Goal: Transaction & Acquisition: Book appointment/travel/reservation

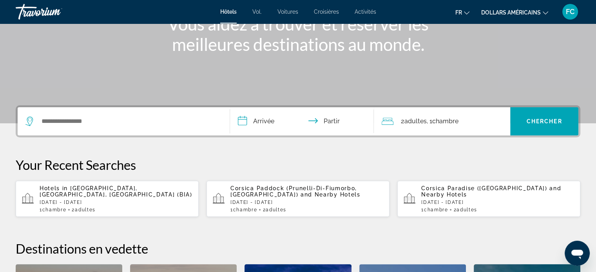
scroll to position [118, 0]
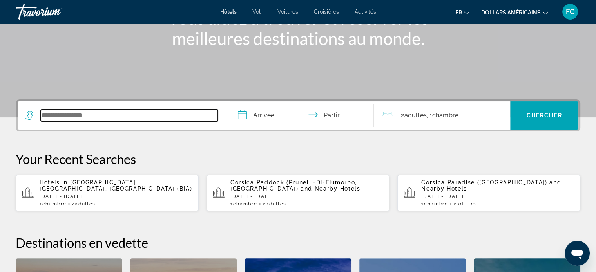
click at [74, 115] on input "Widget de recherche" at bounding box center [129, 116] width 177 height 12
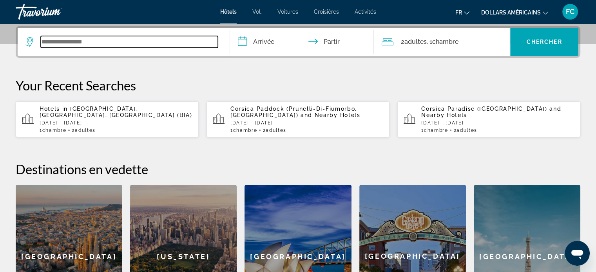
scroll to position [191, 0]
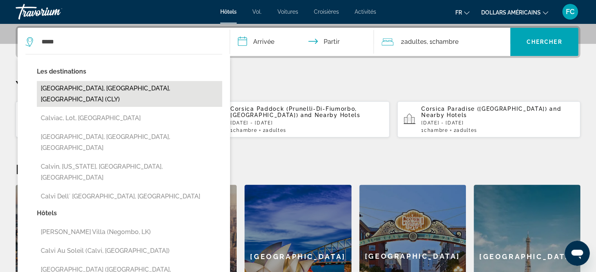
click at [82, 89] on button "[GEOGRAPHIC_DATA], [GEOGRAPHIC_DATA], [GEOGRAPHIC_DATA] (CLY)" at bounding box center [129, 94] width 185 height 26
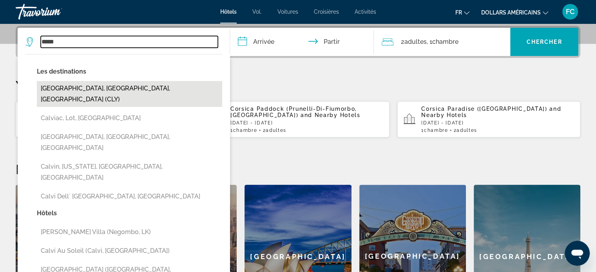
type input "**********"
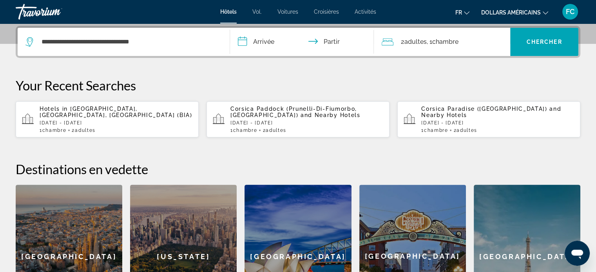
click at [242, 40] on input "**********" at bounding box center [303, 43] width 147 height 31
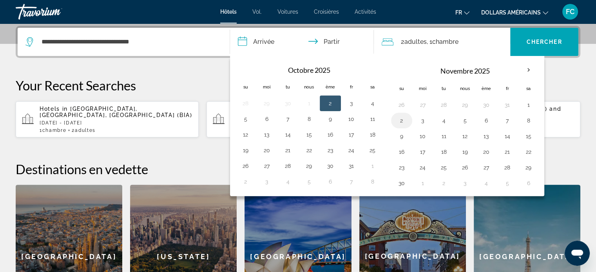
click at [399, 119] on button "2" at bounding box center [402, 120] width 13 height 11
click at [465, 120] on button "5" at bounding box center [465, 120] width 13 height 11
type input "**********"
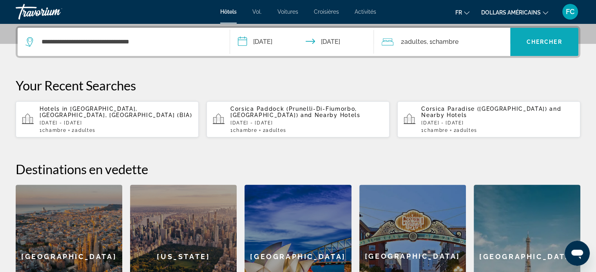
click at [541, 40] on font "Chercher" at bounding box center [545, 42] width 36 height 6
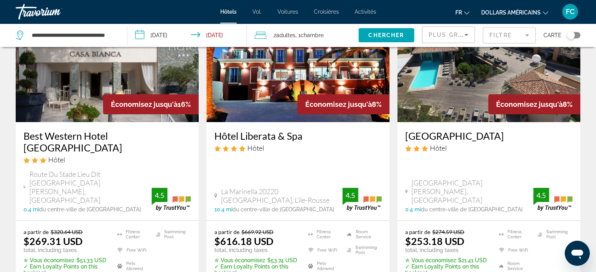
scroll to position [78, 0]
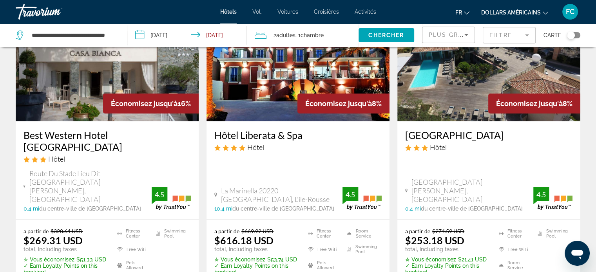
click at [467, 94] on img "Contenu principal" at bounding box center [489, 58] width 183 height 125
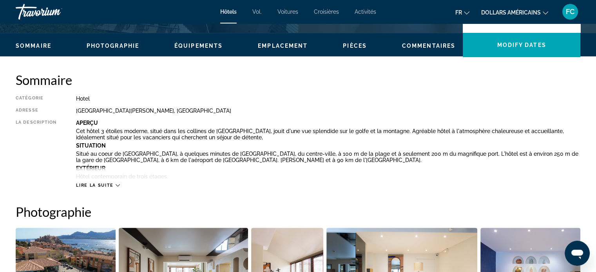
scroll to position [235, 0]
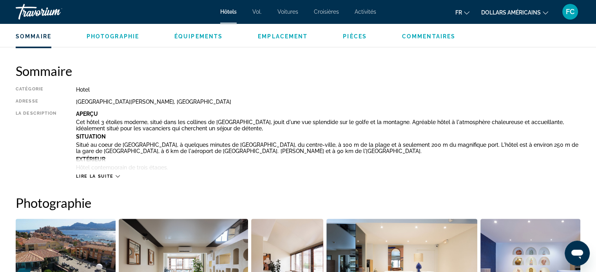
click at [117, 176] on icon "Contenu principal" at bounding box center [118, 176] width 4 height 4
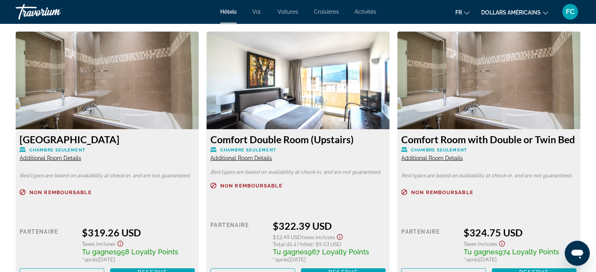
scroll to position [1402, 0]
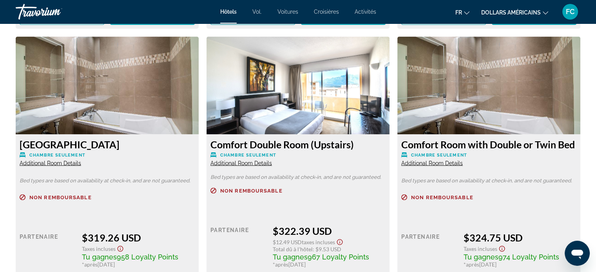
click at [469, 11] on icon "Changer de langue" at bounding box center [466, 12] width 5 height 5
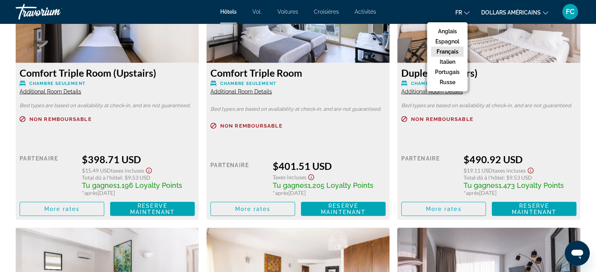
scroll to position [1999, 0]
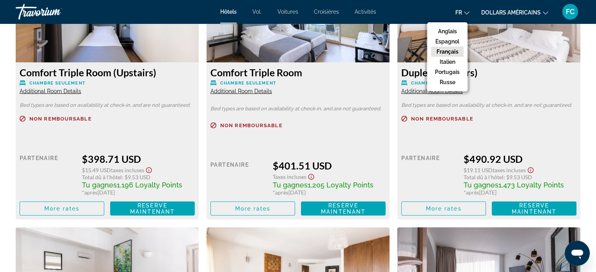
click at [253, 91] on span "Additional Room Details" at bounding box center [242, 91] width 62 height 6
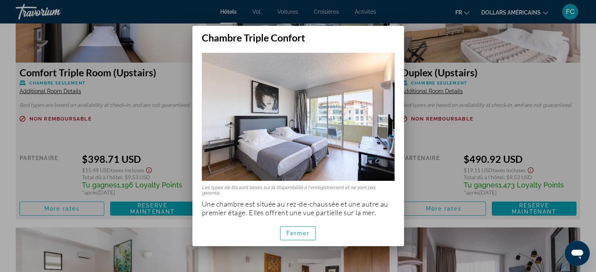
scroll to position [3, 0]
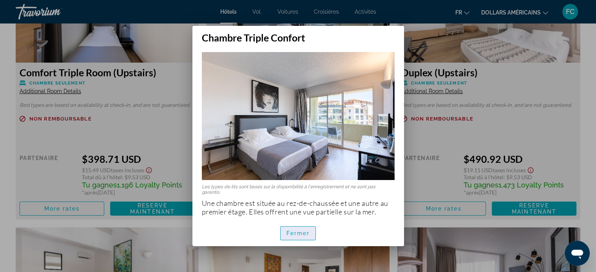
click at [307, 233] on font "Fermer" at bounding box center [299, 234] width 24 height 6
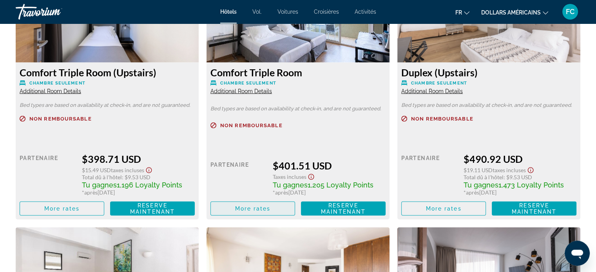
click at [251, 210] on span "More rates" at bounding box center [253, 209] width 36 height 6
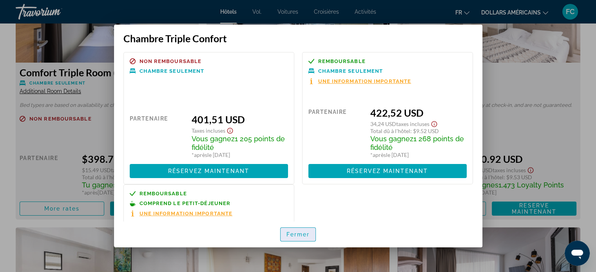
click at [294, 232] on font "Fermer" at bounding box center [299, 235] width 24 height 6
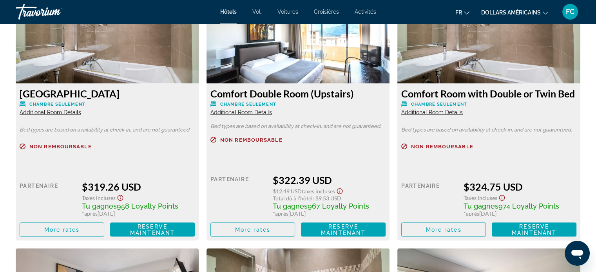
scroll to position [1460, 0]
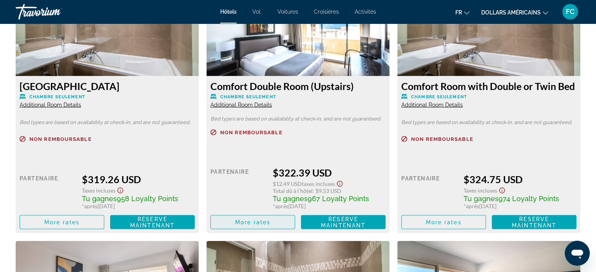
click at [253, 221] on span "More rates" at bounding box center [253, 222] width 36 height 6
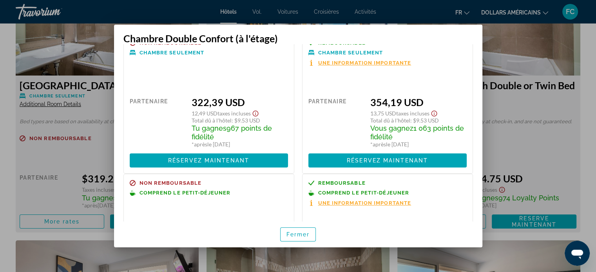
scroll to position [20, 0]
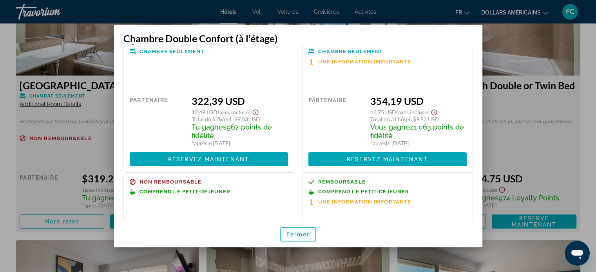
click at [298, 234] on font "Fermer" at bounding box center [299, 235] width 24 height 6
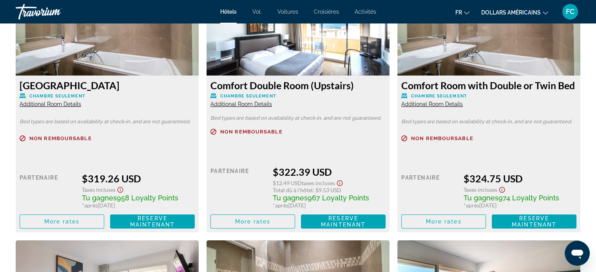
scroll to position [1460, 0]
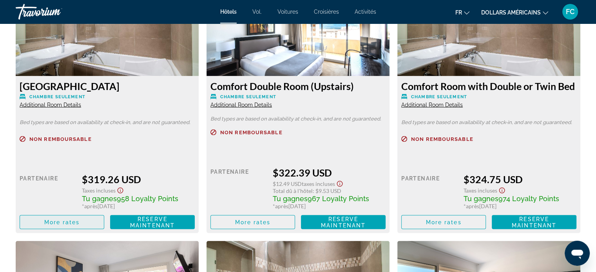
click at [76, 224] on span "More rates" at bounding box center [62, 222] width 36 height 6
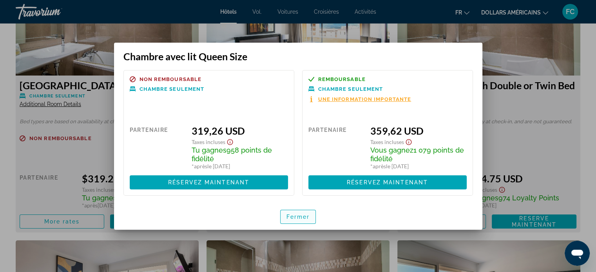
click at [298, 217] on font "Fermer" at bounding box center [299, 217] width 24 height 6
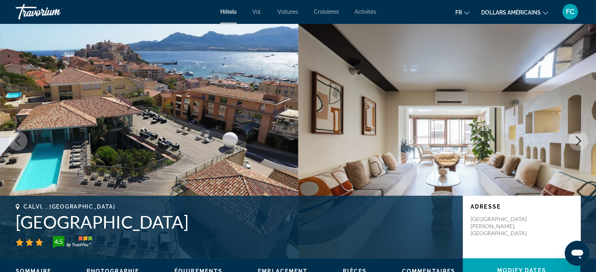
scroll to position [1460, 0]
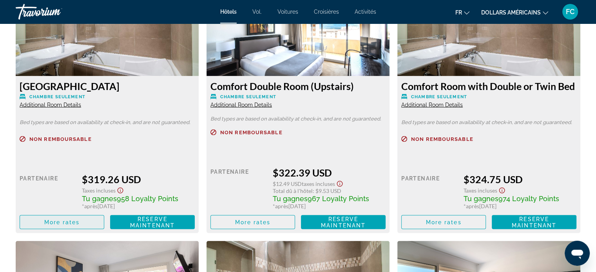
click at [94, 221] on span "Contenu principal" at bounding box center [62, 222] width 84 height 19
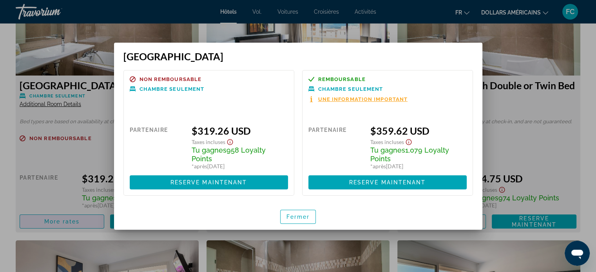
scroll to position [0, 0]
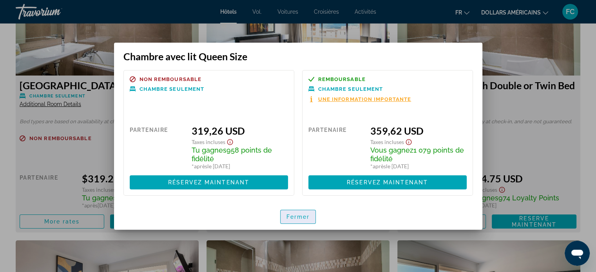
click at [303, 217] on font "Fermer" at bounding box center [299, 217] width 24 height 6
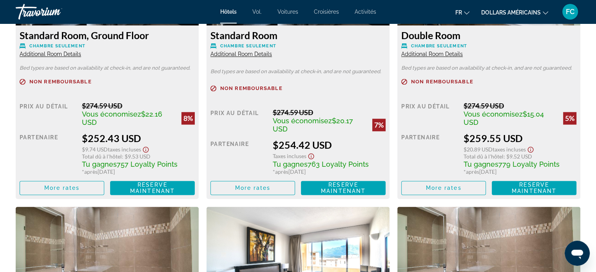
scroll to position [1225, 0]
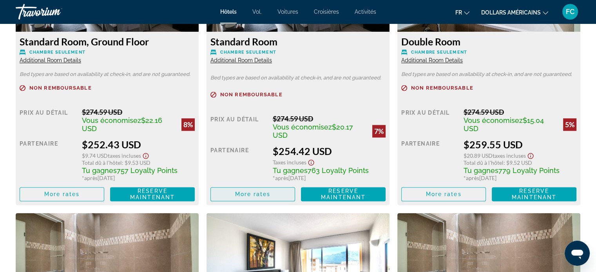
click at [261, 192] on span "More rates" at bounding box center [253, 194] width 36 height 6
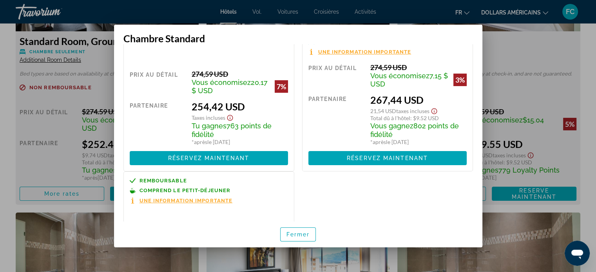
scroll to position [0, 0]
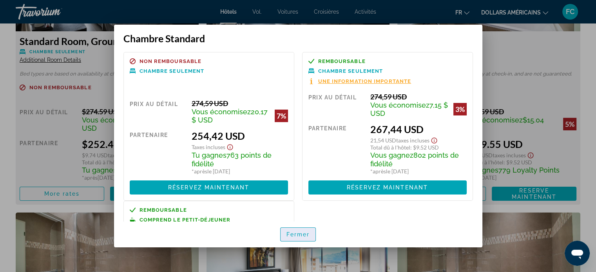
click at [296, 234] on font "Fermer" at bounding box center [299, 235] width 24 height 6
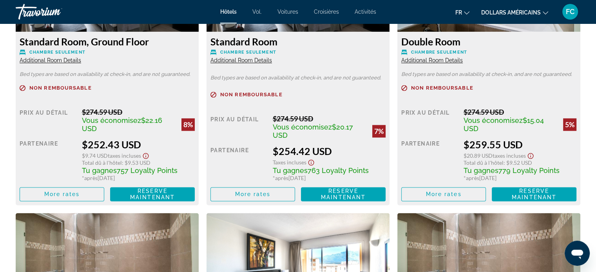
click at [54, 58] on span "Additional Room Details" at bounding box center [51, 60] width 62 height 6
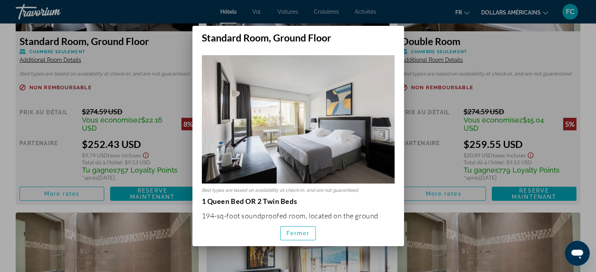
scroll to position [0, 0]
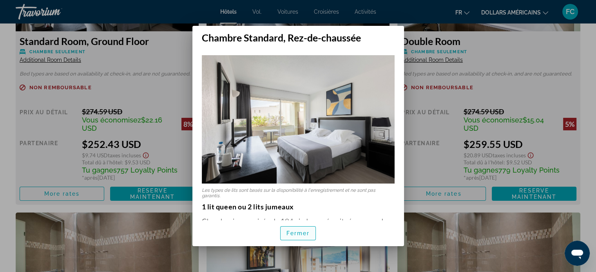
click at [309, 232] on font "Fermer" at bounding box center [299, 234] width 24 height 6
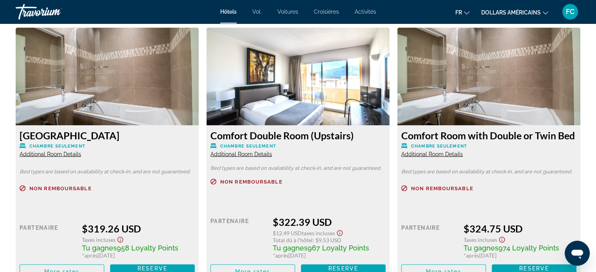
scroll to position [1411, 0]
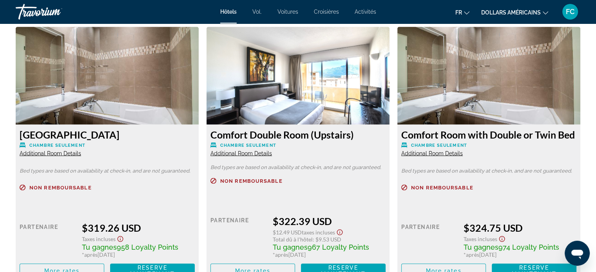
click at [249, 153] on span "Additional Room Details" at bounding box center [242, 153] width 62 height 6
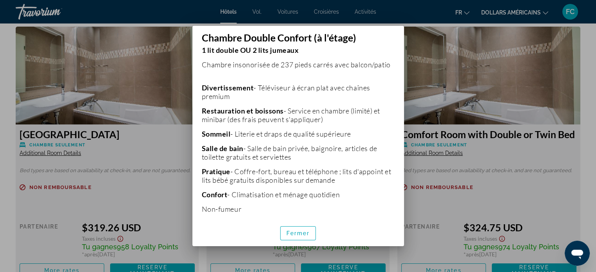
scroll to position [168, 0]
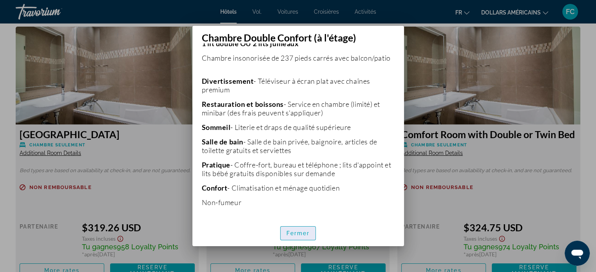
click at [299, 233] on font "Fermer" at bounding box center [299, 234] width 24 height 6
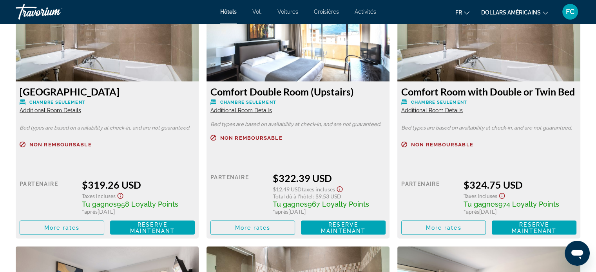
scroll to position [1460, 0]
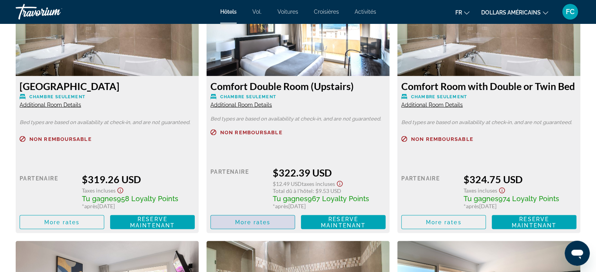
click at [259, 221] on span "More rates" at bounding box center [253, 222] width 36 height 6
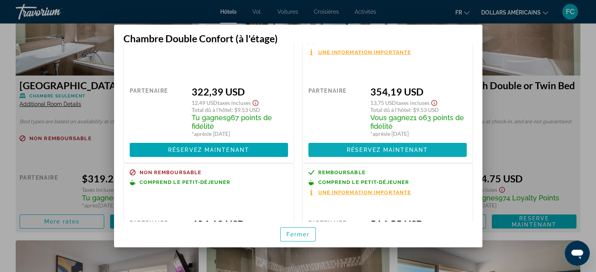
scroll to position [29, 0]
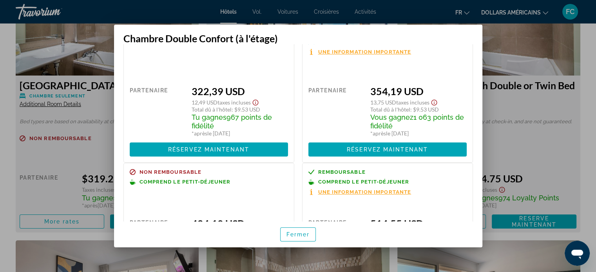
click at [357, 190] on font "Une information importante" at bounding box center [364, 192] width 93 height 6
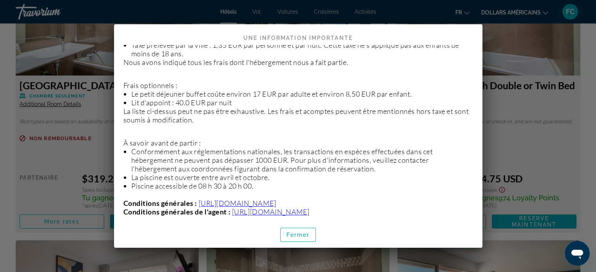
scroll to position [296, 0]
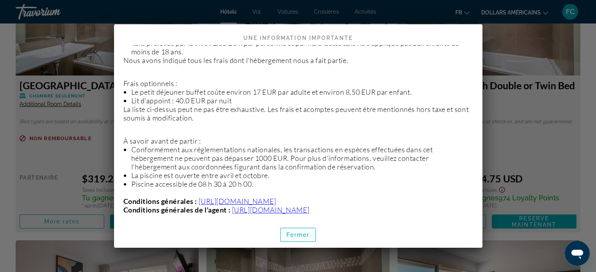
click at [305, 232] on font "Fermer" at bounding box center [299, 235] width 24 height 6
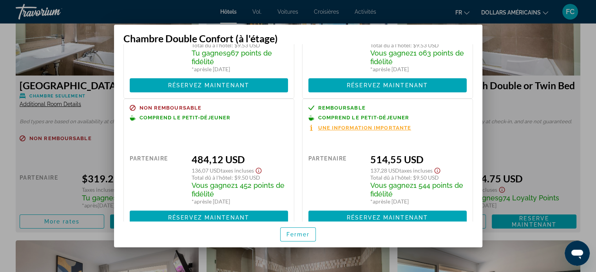
scroll to position [98, 0]
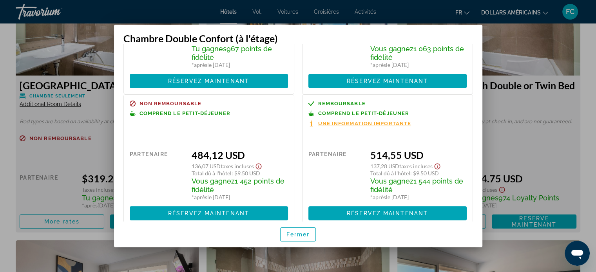
click at [340, 122] on font "Une information importante" at bounding box center [364, 124] width 93 height 6
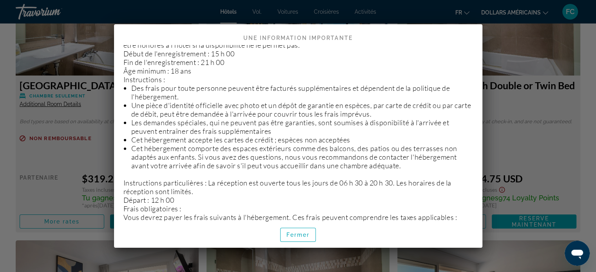
scroll to position [108, 0]
click at [296, 234] on font "Fermer" at bounding box center [299, 235] width 24 height 6
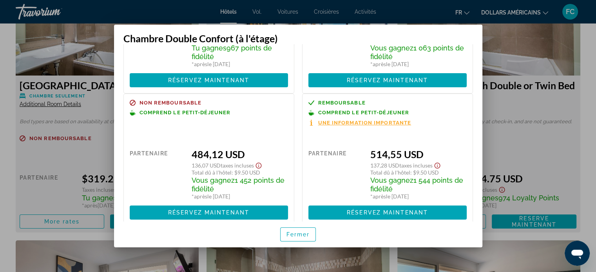
scroll to position [111, 0]
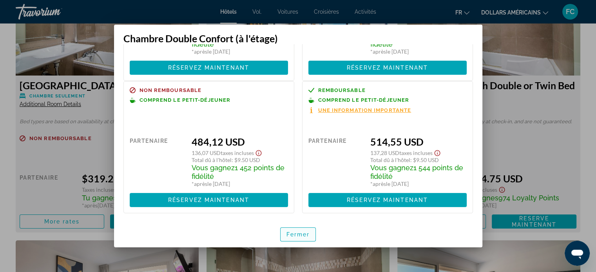
click at [291, 234] on font "Fermer" at bounding box center [299, 235] width 24 height 6
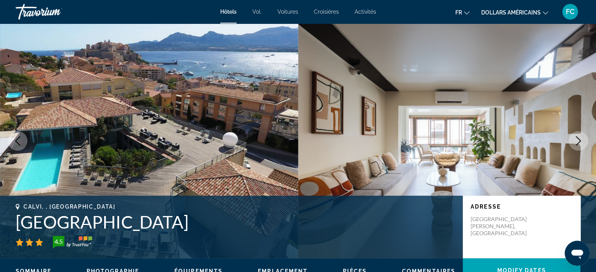
scroll to position [1460, 0]
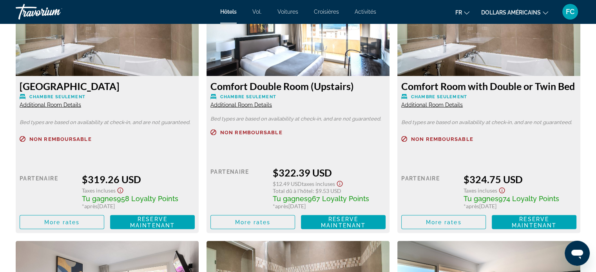
click at [445, 103] on span "Additional Room Details" at bounding box center [432, 105] width 62 height 6
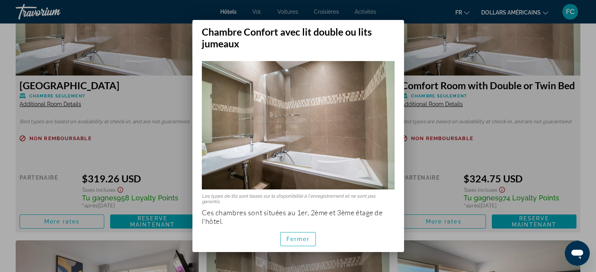
scroll to position [3, 0]
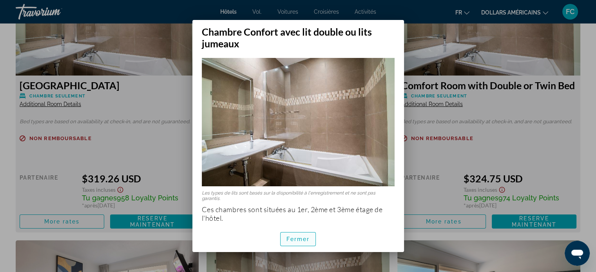
click at [300, 238] on font "Fermer" at bounding box center [299, 239] width 24 height 6
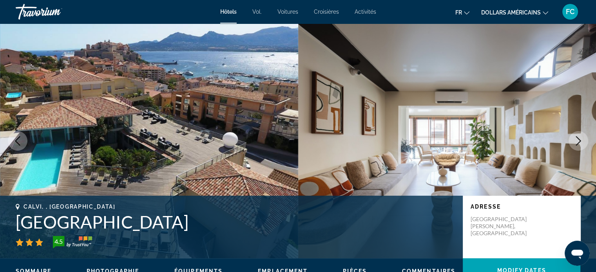
scroll to position [1460, 0]
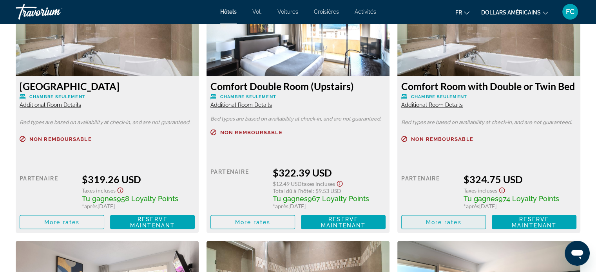
click at [447, 224] on span "More rates" at bounding box center [444, 222] width 36 height 6
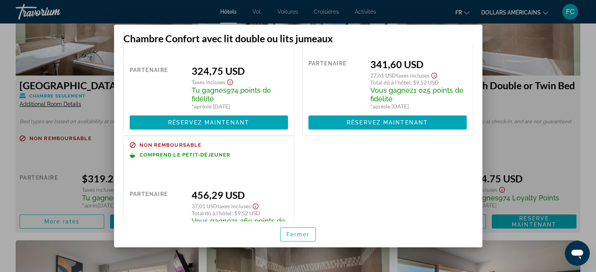
scroll to position [0, 0]
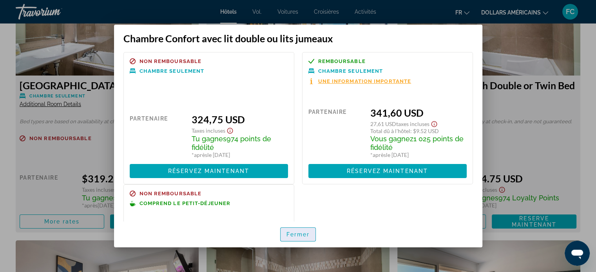
click at [300, 234] on font "Fermer" at bounding box center [299, 235] width 24 height 6
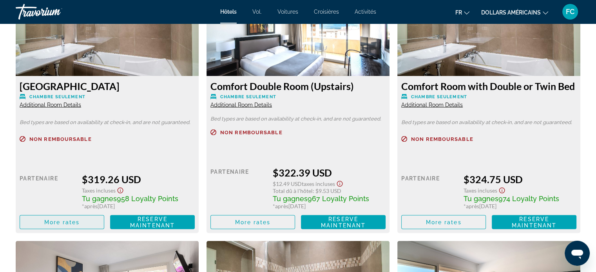
click at [71, 222] on span "More rates" at bounding box center [62, 222] width 36 height 6
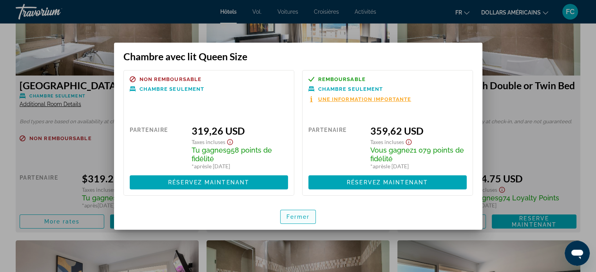
click at [307, 219] on font "Fermer" at bounding box center [299, 217] width 24 height 6
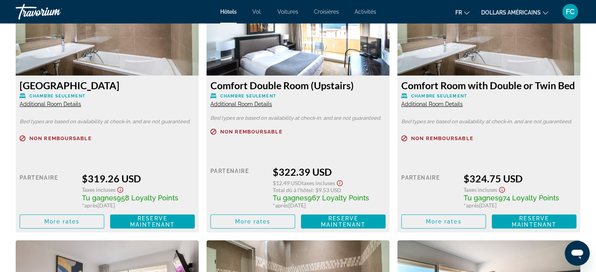
scroll to position [1460, 0]
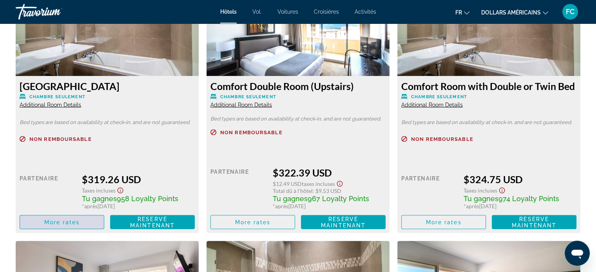
click at [68, 222] on span "More rates" at bounding box center [62, 222] width 36 height 6
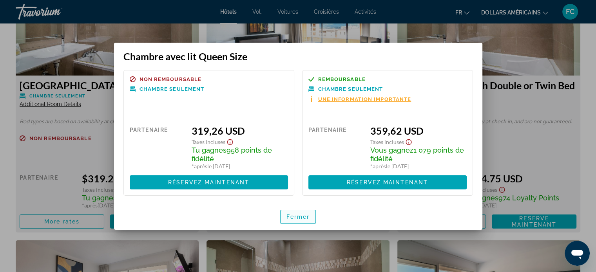
click at [305, 217] on font "Fermer" at bounding box center [299, 217] width 24 height 6
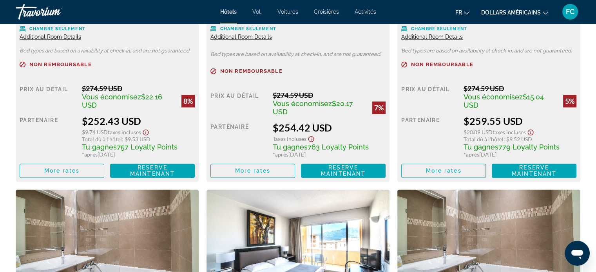
scroll to position [1206, 0]
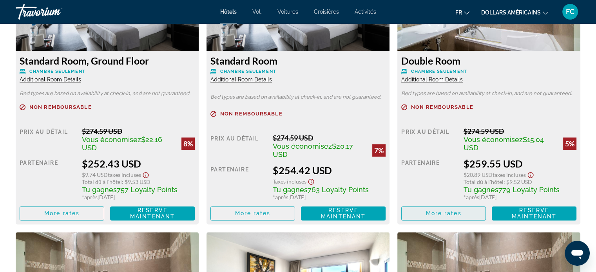
click at [447, 213] on span "More rates" at bounding box center [444, 214] width 36 height 6
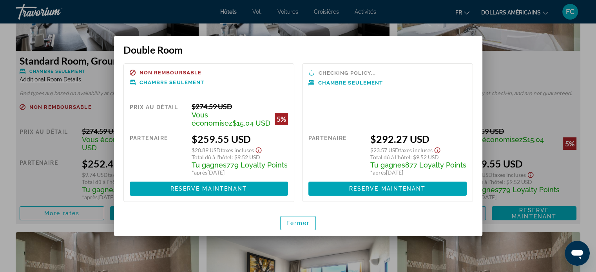
scroll to position [0, 0]
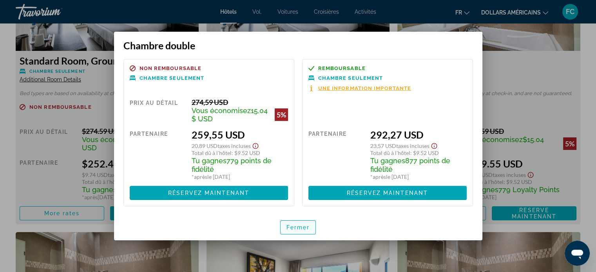
click at [294, 226] on font "Fermer" at bounding box center [299, 228] width 24 height 6
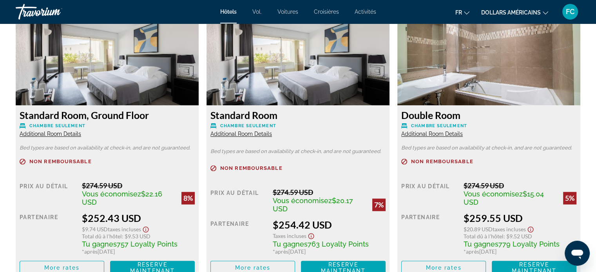
scroll to position [1196, 0]
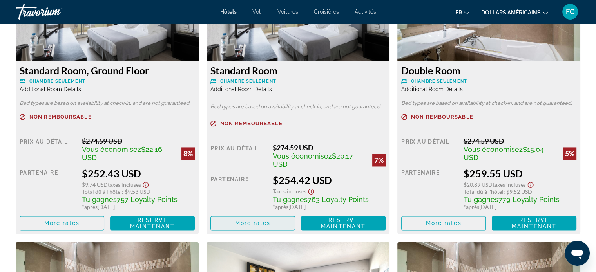
click at [265, 223] on span "More rates" at bounding box center [253, 223] width 36 height 6
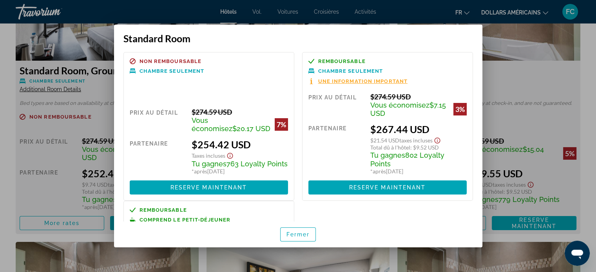
scroll to position [0, 0]
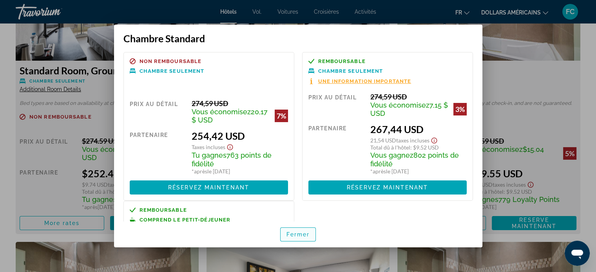
click at [304, 234] on font "Fermer" at bounding box center [299, 235] width 24 height 6
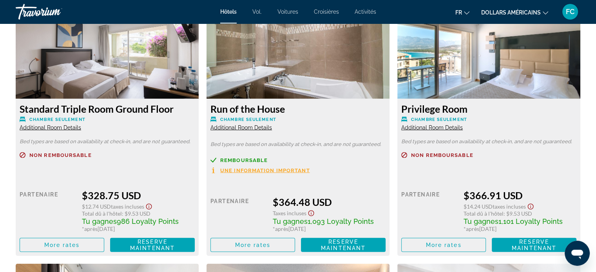
scroll to position [1705, 0]
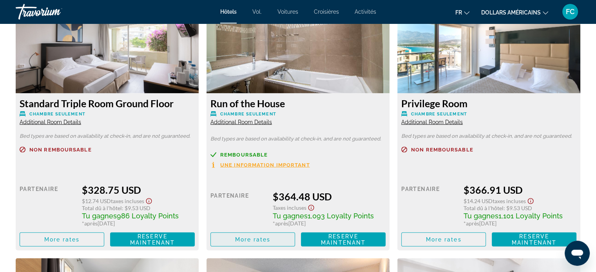
click at [259, 240] on span "More rates" at bounding box center [253, 240] width 36 height 6
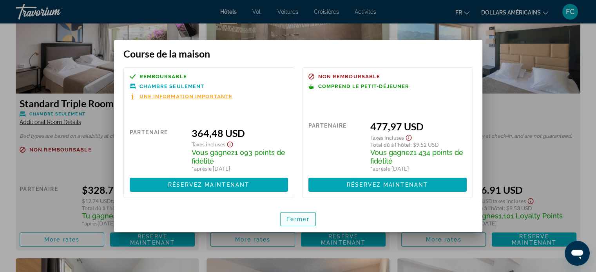
click at [298, 218] on font "Fermer" at bounding box center [299, 219] width 24 height 6
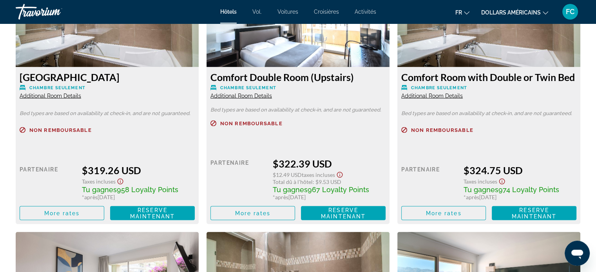
scroll to position [1470, 0]
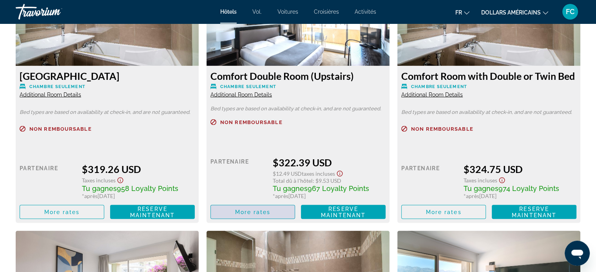
click at [265, 212] on span "More rates" at bounding box center [253, 212] width 36 height 6
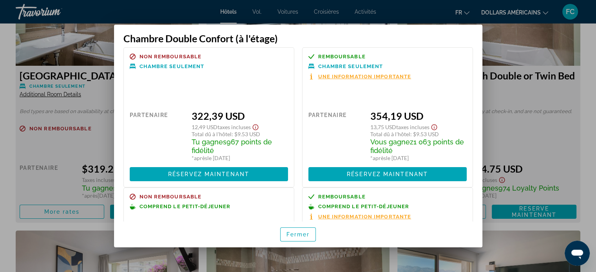
scroll to position [0, 0]
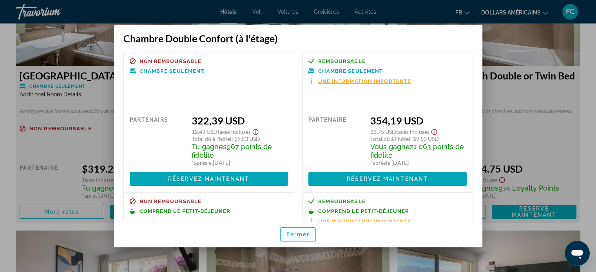
click at [304, 232] on font "Fermer" at bounding box center [299, 235] width 24 height 6
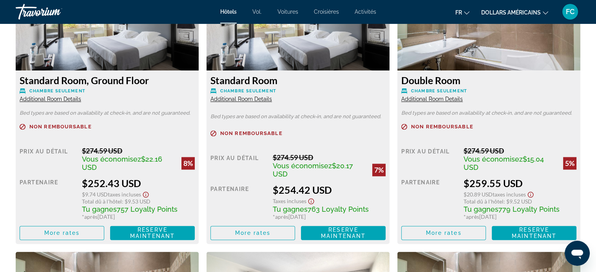
scroll to position [1176, 0]
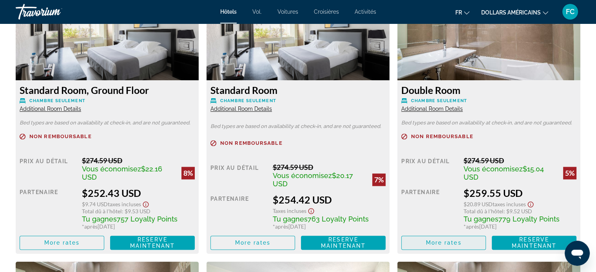
click at [442, 243] on span "More rates" at bounding box center [444, 243] width 36 height 6
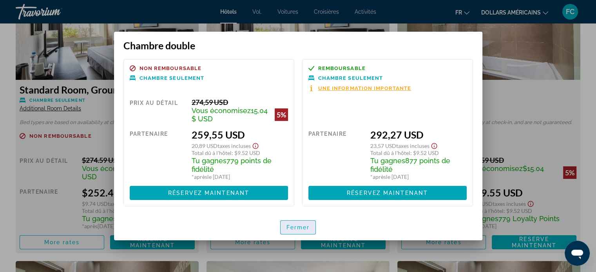
click at [301, 225] on font "Fermer" at bounding box center [299, 228] width 24 height 6
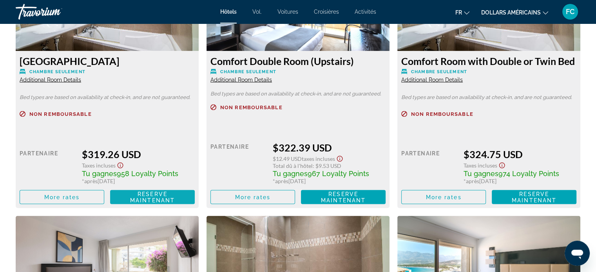
scroll to position [1490, 0]
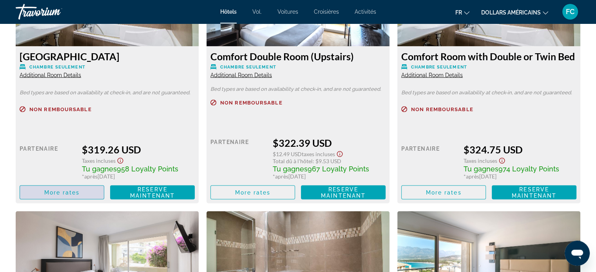
click at [77, 193] on span "More rates" at bounding box center [62, 192] width 36 height 6
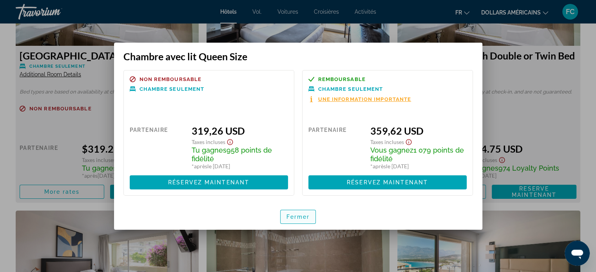
click at [302, 215] on font "Fermer" at bounding box center [299, 217] width 24 height 6
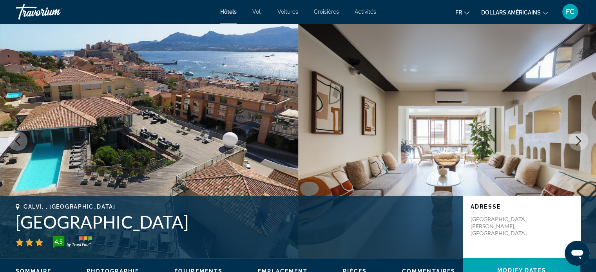
scroll to position [1490, 0]
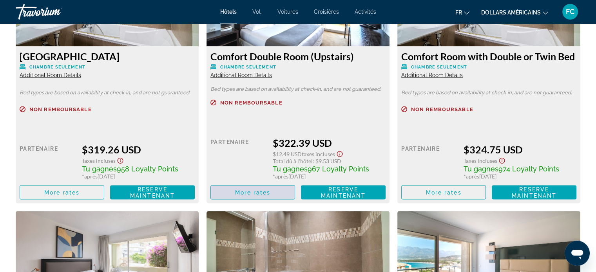
click at [258, 192] on span "More rates" at bounding box center [253, 192] width 36 height 6
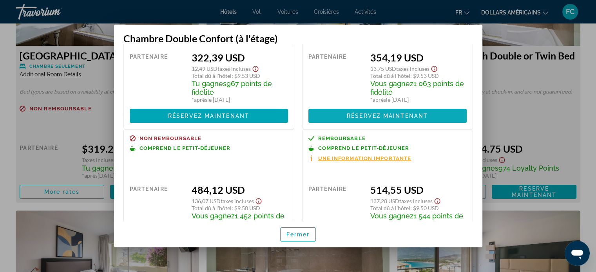
scroll to position [69, 0]
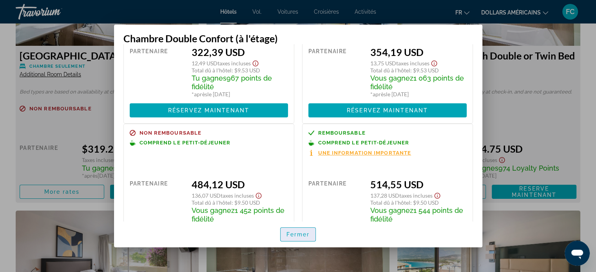
click at [299, 233] on font "Fermer" at bounding box center [299, 235] width 24 height 6
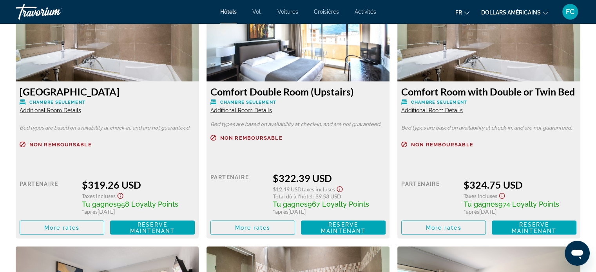
scroll to position [1460, 0]
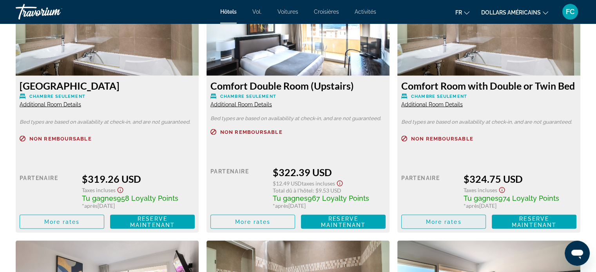
click at [454, 221] on span "More rates" at bounding box center [444, 222] width 36 height 6
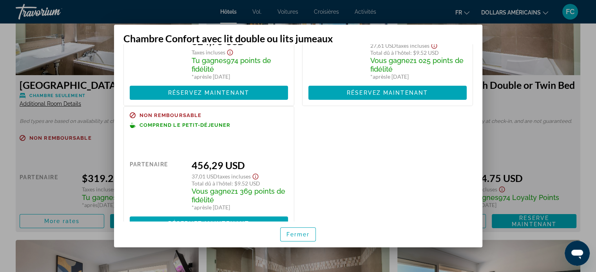
scroll to position [102, 0]
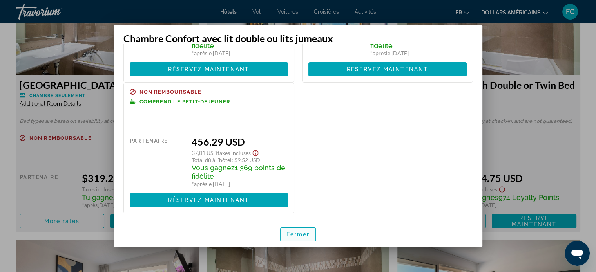
click at [305, 233] on font "Fermer" at bounding box center [299, 235] width 24 height 6
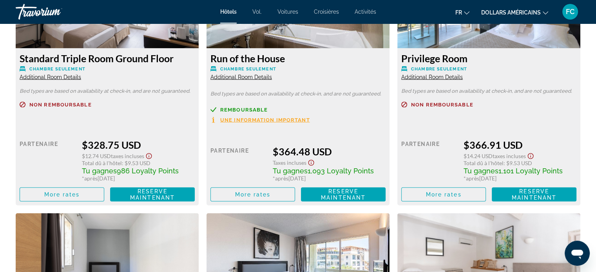
scroll to position [1755, 0]
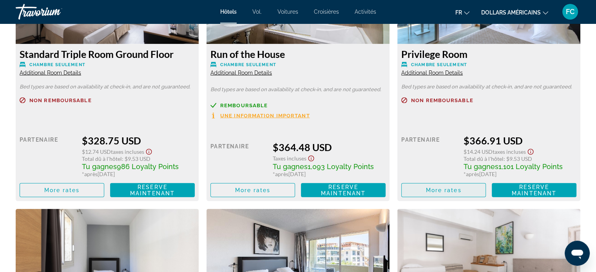
click at [453, 190] on span "More rates" at bounding box center [444, 190] width 36 height 6
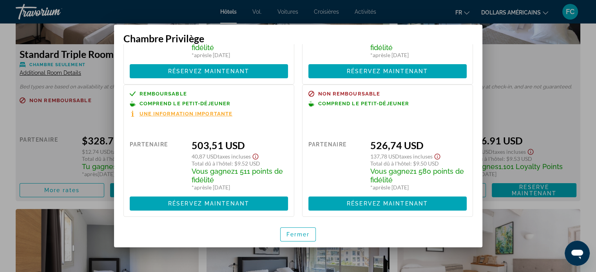
scroll to position [111, 0]
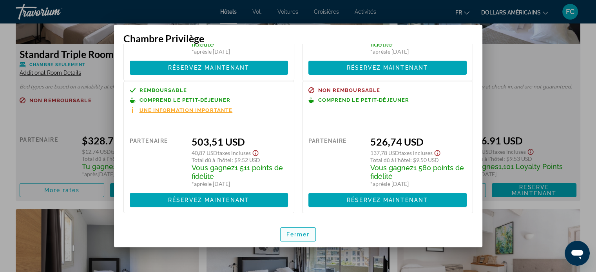
click at [303, 233] on font "Fermer" at bounding box center [299, 235] width 24 height 6
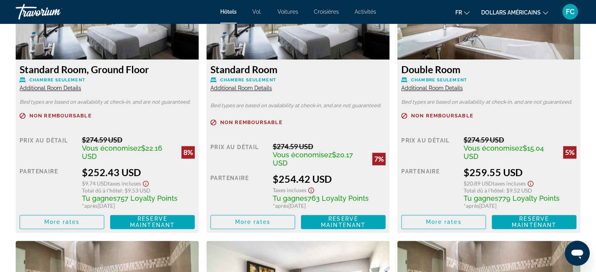
scroll to position [1196, 0]
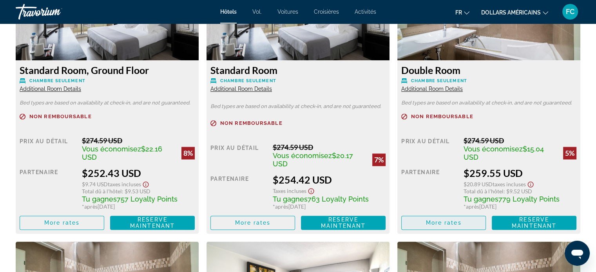
click at [439, 223] on span "More rates" at bounding box center [444, 223] width 36 height 6
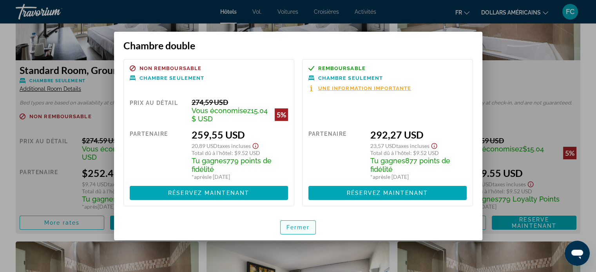
click at [297, 227] on font "Fermer" at bounding box center [299, 228] width 24 height 6
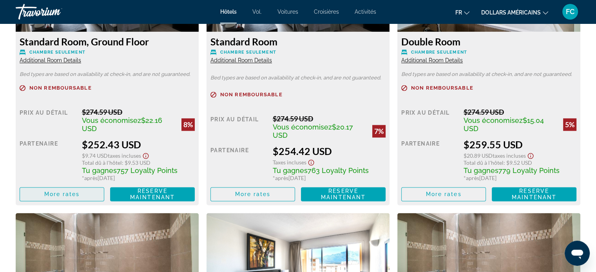
scroll to position [1226, 0]
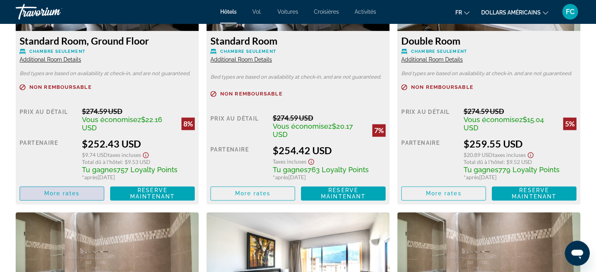
click at [83, 192] on span "Contenu principal" at bounding box center [62, 193] width 84 height 19
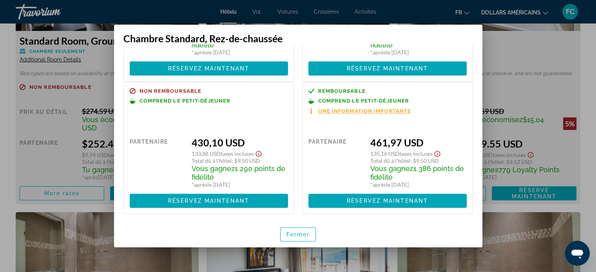
scroll to position [126, 0]
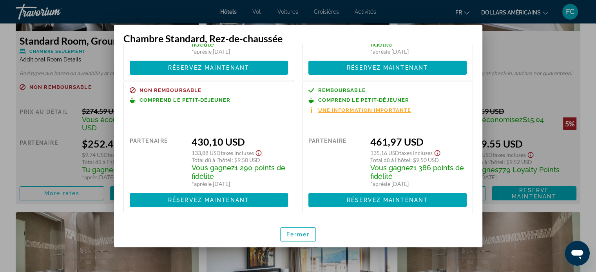
click at [354, 108] on font "Une information importante" at bounding box center [364, 110] width 93 height 6
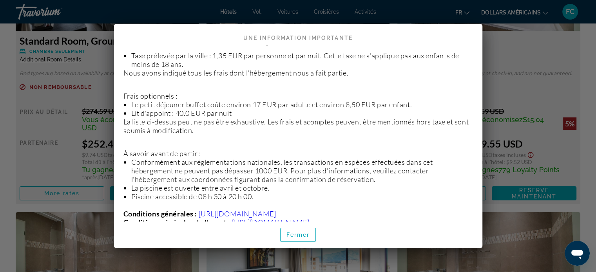
scroll to position [284, 0]
click at [300, 236] on font "Fermer" at bounding box center [299, 235] width 24 height 6
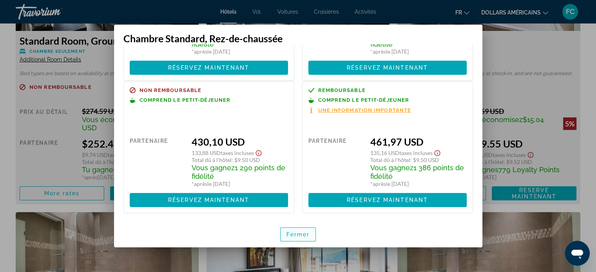
click at [301, 233] on font "Fermer" at bounding box center [299, 235] width 24 height 6
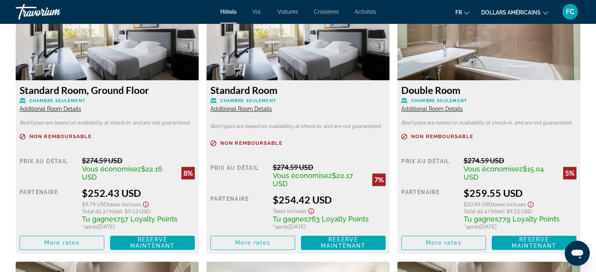
scroll to position [1167, 0]
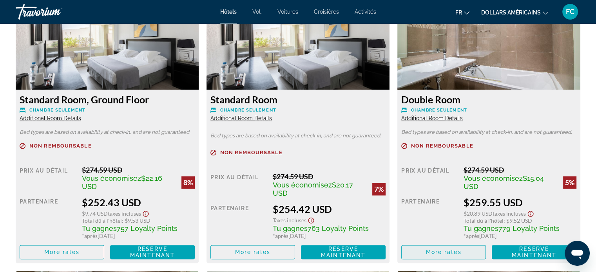
click at [452, 248] on span "Contenu principal" at bounding box center [444, 252] width 84 height 19
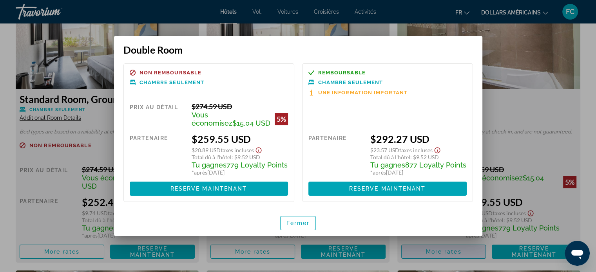
scroll to position [0, 0]
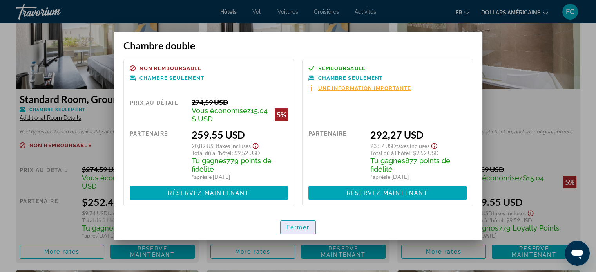
click at [300, 225] on font "Fermer" at bounding box center [299, 228] width 24 height 6
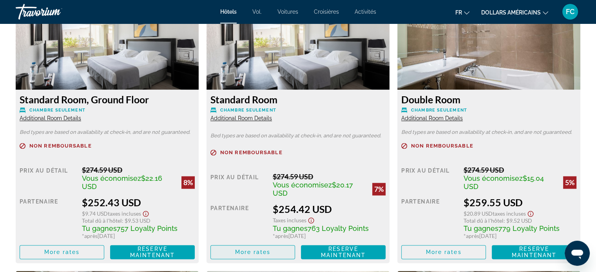
click at [272, 252] on span "Contenu principal" at bounding box center [253, 252] width 84 height 19
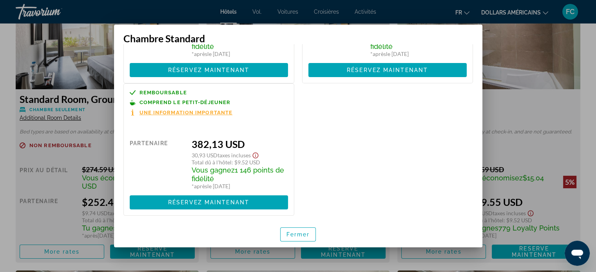
scroll to position [120, 0]
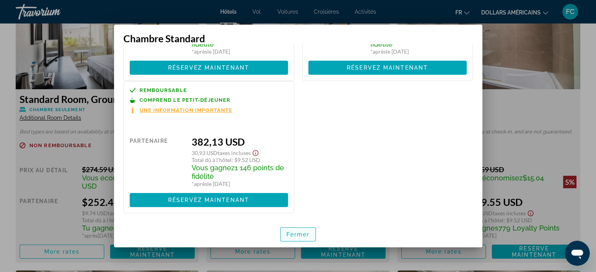
click at [300, 235] on font "Fermer" at bounding box center [299, 235] width 24 height 6
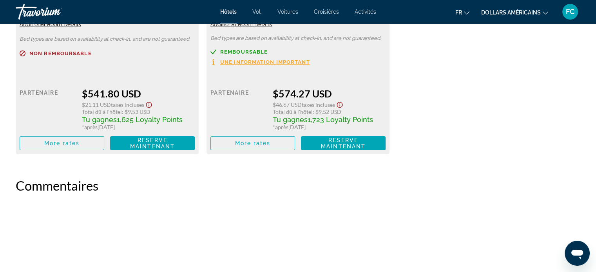
scroll to position [2588, 0]
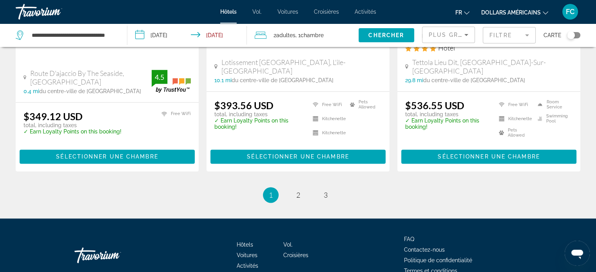
scroll to position [1099, 0]
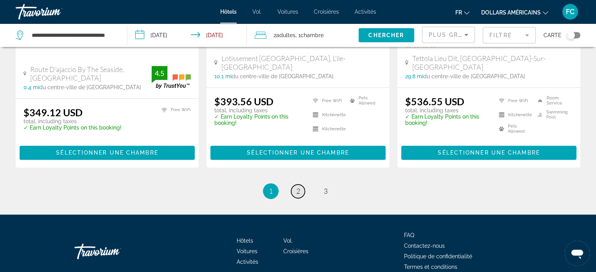
click at [301, 185] on link "page 2" at bounding box center [298, 192] width 14 height 14
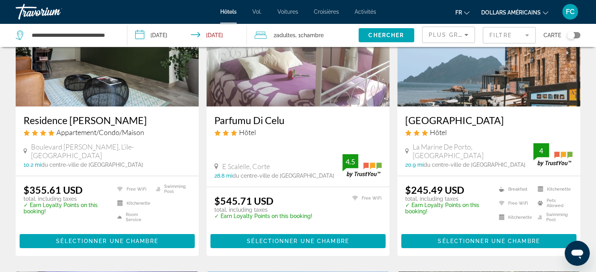
scroll to position [98, 0]
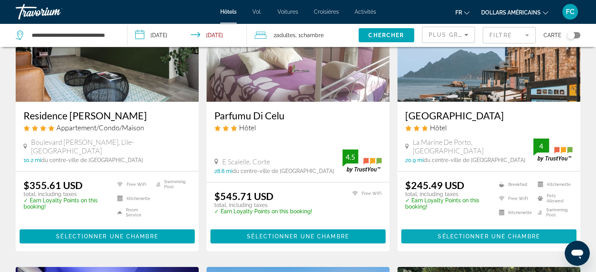
click at [475, 235] on span "Sélectionner une chambre" at bounding box center [489, 237] width 102 height 6
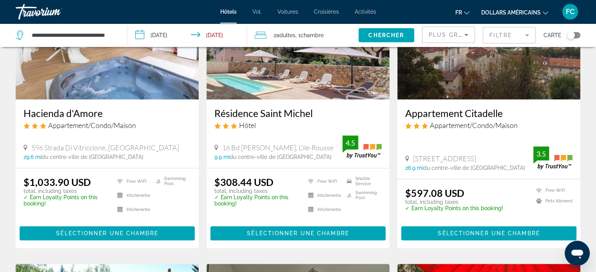
scroll to position [608, 0]
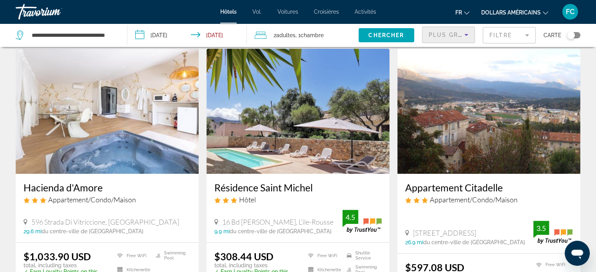
click at [467, 34] on icon "Sort by" at bounding box center [467, 35] width 4 height 2
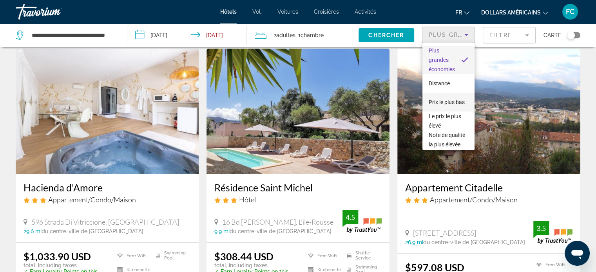
click at [437, 99] on font "Prix ​​le plus bas" at bounding box center [447, 102] width 36 height 6
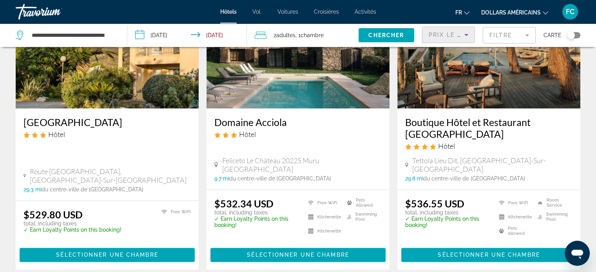
scroll to position [1059, 0]
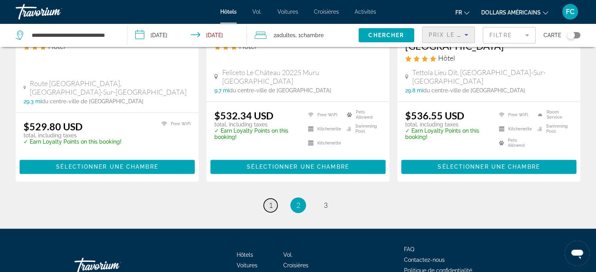
click at [273, 199] on link "page 1" at bounding box center [271, 206] width 14 height 14
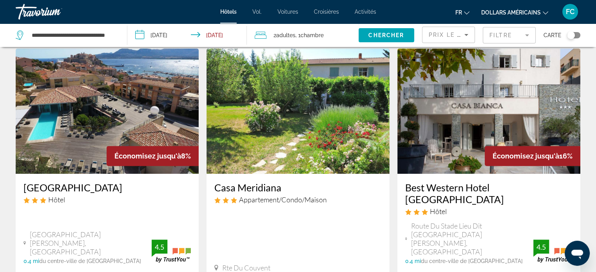
scroll to position [323, 0]
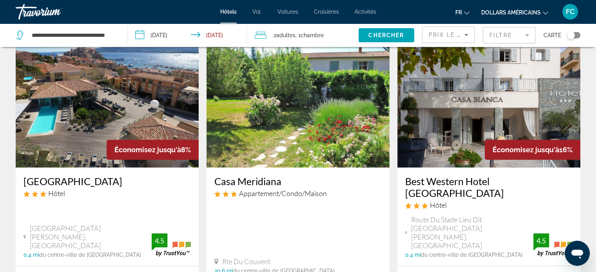
click at [497, 122] on img "Contenu principal" at bounding box center [489, 104] width 183 height 125
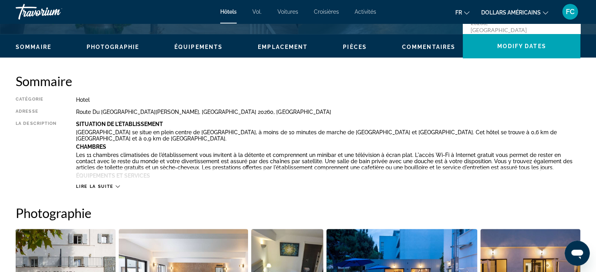
scroll to position [225, 0]
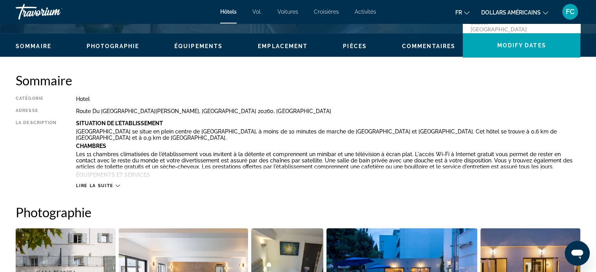
click at [113, 185] on div "Lire la suite" at bounding box center [98, 185] width 44 height 5
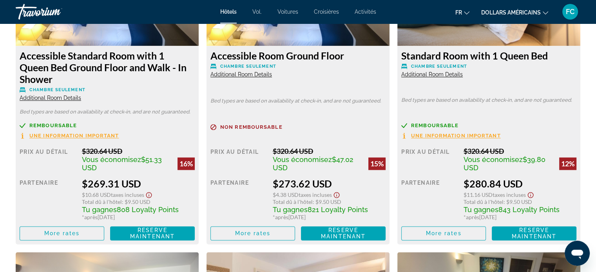
scroll to position [1206, 0]
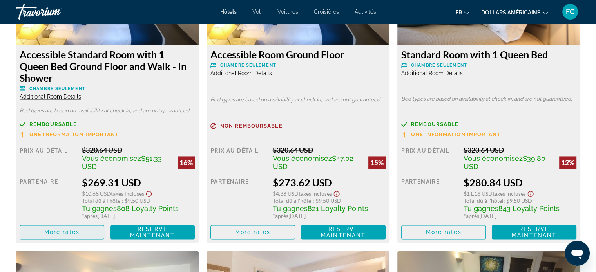
click at [79, 233] on span "More rates" at bounding box center [62, 232] width 36 height 6
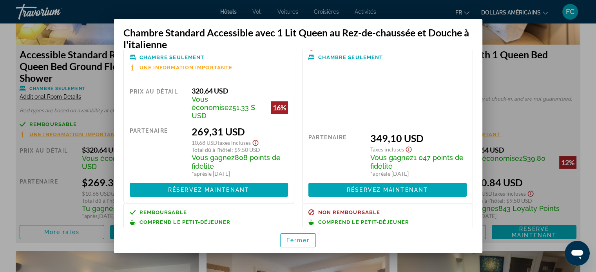
scroll to position [0, 0]
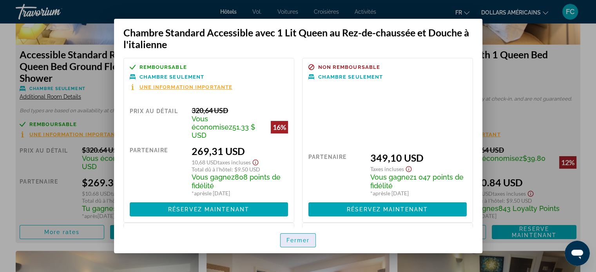
click at [297, 240] on font "Fermer" at bounding box center [299, 241] width 24 height 6
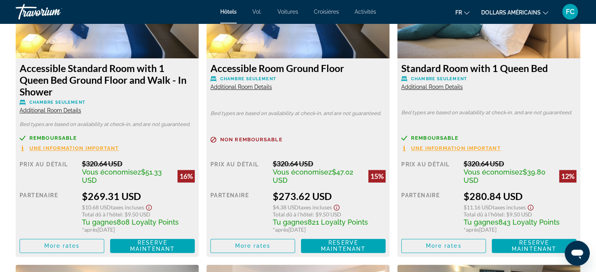
scroll to position [1196, 0]
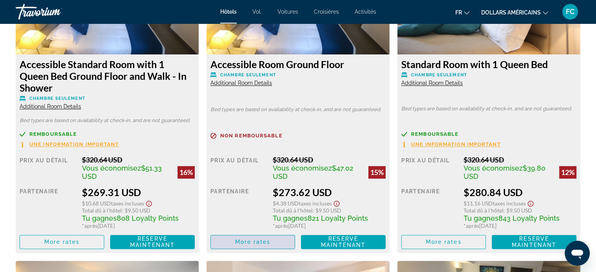
click at [265, 238] on span "Contenu principal" at bounding box center [253, 242] width 84 height 19
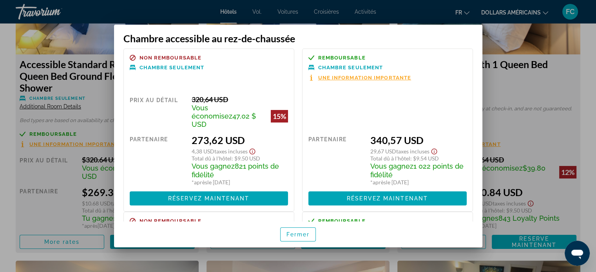
scroll to position [0, 0]
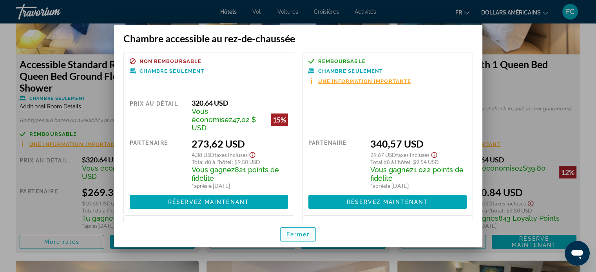
click at [301, 233] on font "Fermer" at bounding box center [299, 235] width 24 height 6
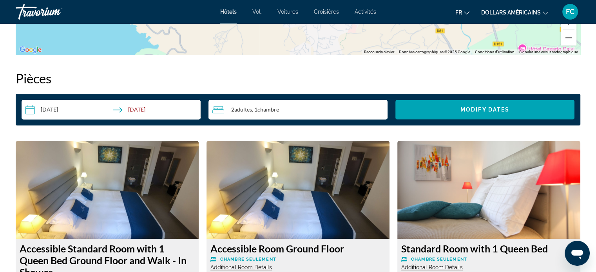
scroll to position [951, 0]
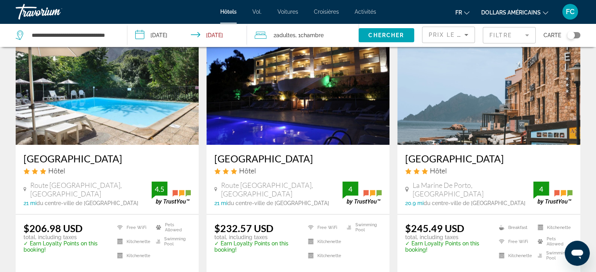
scroll to position [69, 0]
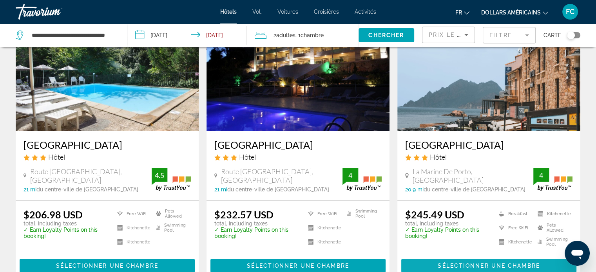
click at [508, 265] on span "Sélectionner une chambre" at bounding box center [489, 266] width 102 height 6
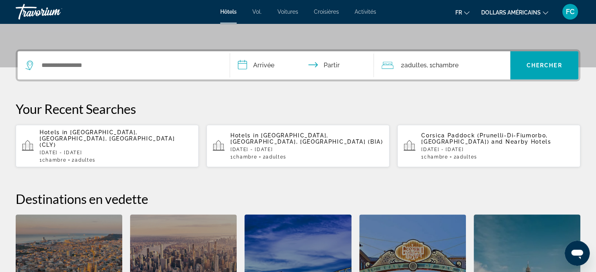
scroll to position [176, 0]
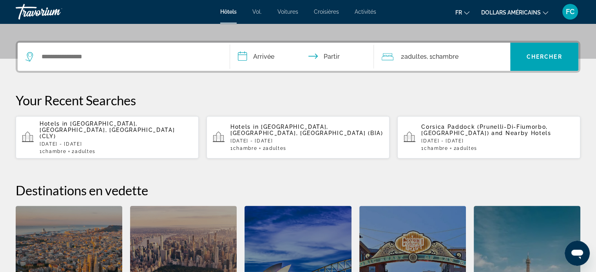
click at [98, 142] on p "[DATE] - [DATE]" at bounding box center [116, 144] width 153 height 5
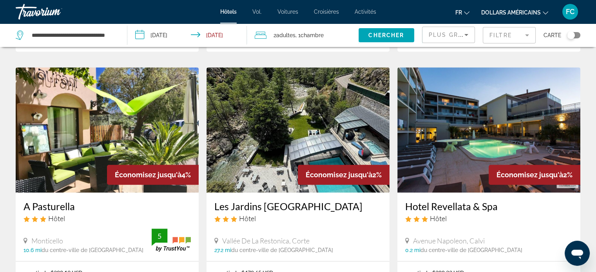
scroll to position [324, 0]
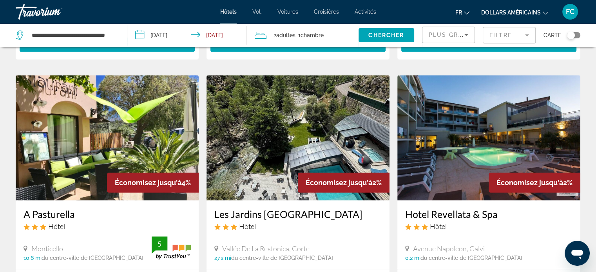
click at [443, 156] on img "Contenu principal" at bounding box center [489, 137] width 183 height 125
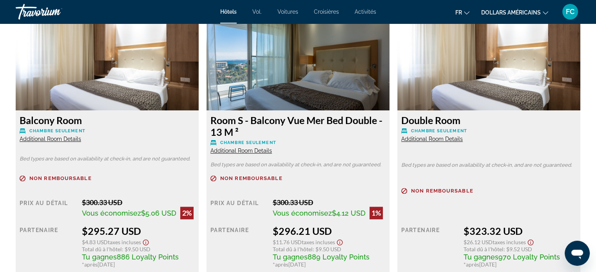
scroll to position [1098, 0]
click at [249, 150] on span "Additional Room Details" at bounding box center [242, 150] width 62 height 6
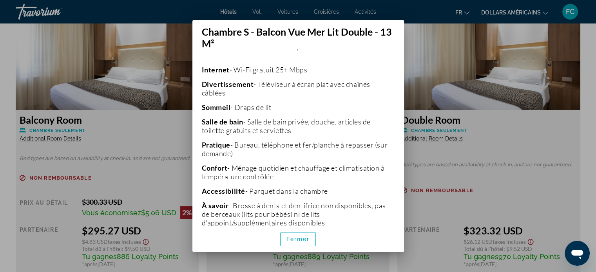
scroll to position [230, 0]
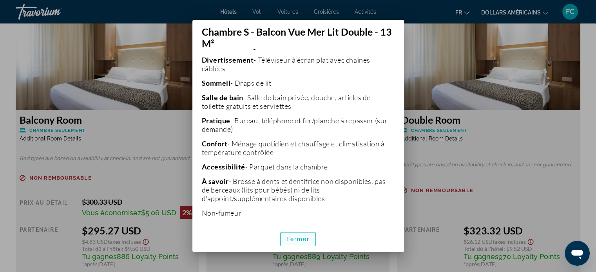
click at [301, 243] on font "Fermer" at bounding box center [299, 239] width 24 height 6
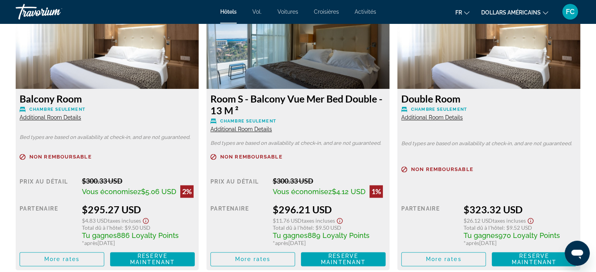
scroll to position [1127, 0]
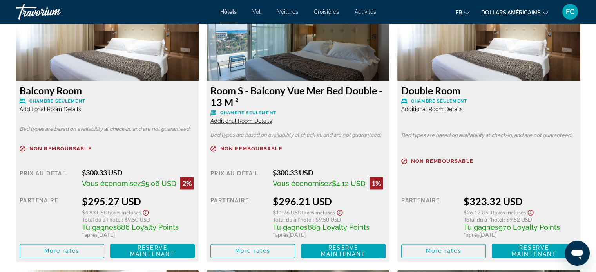
click at [41, 108] on span "Additional Room Details" at bounding box center [51, 109] width 62 height 6
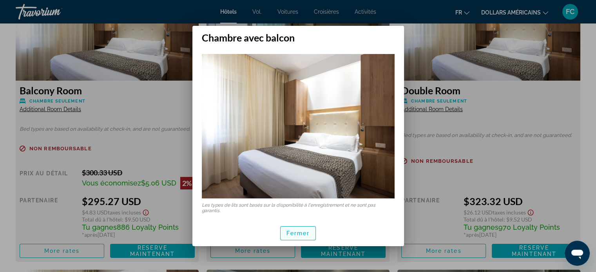
scroll to position [2, 0]
click at [304, 232] on font "Fermer" at bounding box center [299, 234] width 24 height 6
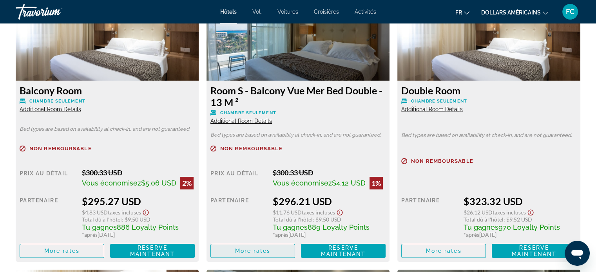
scroll to position [1127, 0]
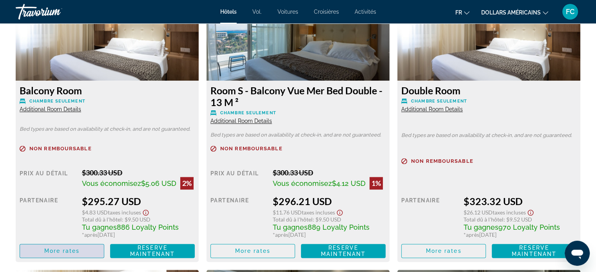
click at [91, 256] on span "Contenu principal" at bounding box center [62, 251] width 84 height 19
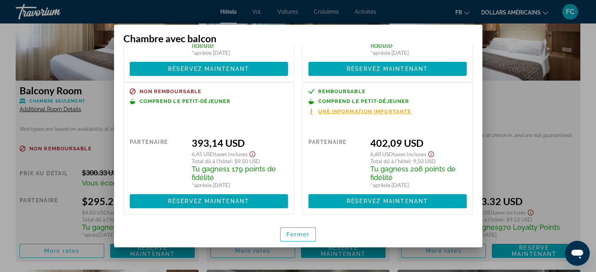
scroll to position [126, 0]
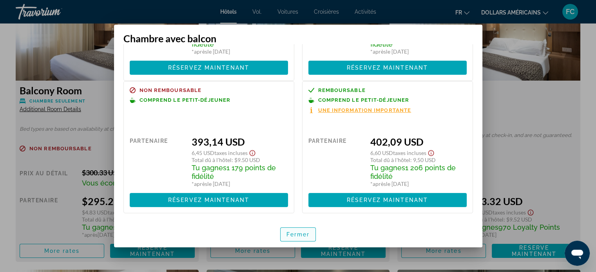
click at [294, 235] on font "Fermer" at bounding box center [299, 235] width 24 height 6
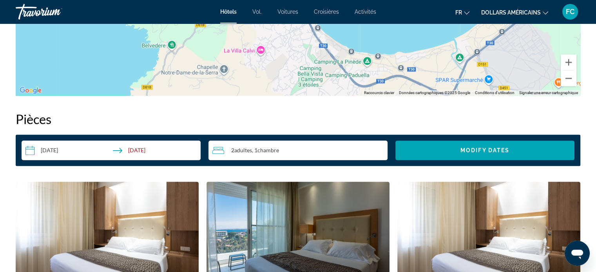
scroll to position [843, 0]
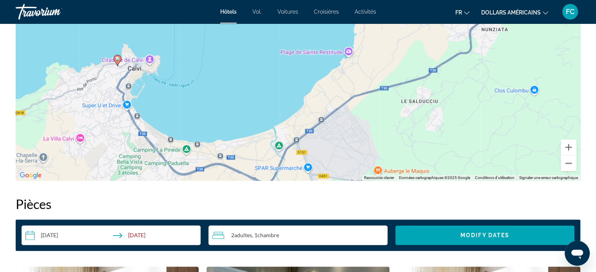
drag, startPoint x: 483, startPoint y: 136, endPoint x: 299, endPoint y: 139, distance: 183.9
click at [299, 139] on div "Pour activer le glissement avec le clavier, appuyez sur Alt+Entrée. Une fois ce…" at bounding box center [298, 63] width 565 height 235
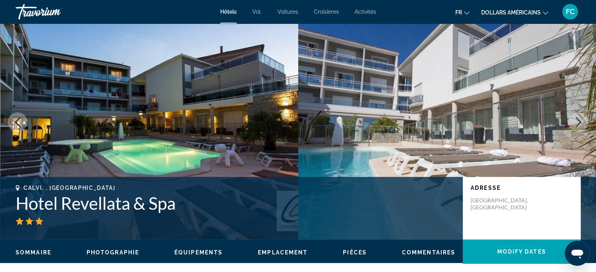
scroll to position [69, 0]
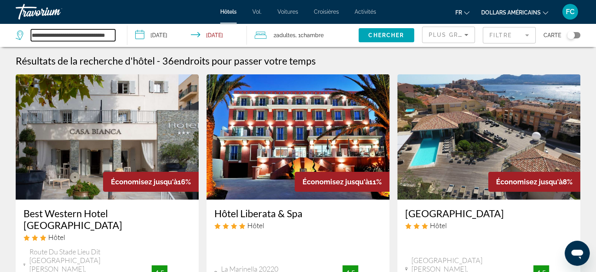
click at [43, 33] on input "**********" at bounding box center [73, 35] width 84 height 12
click at [44, 35] on input "**********" at bounding box center [73, 35] width 84 height 12
drag, startPoint x: 44, startPoint y: 35, endPoint x: 29, endPoint y: 33, distance: 15.3
click at [29, 33] on div "**********" at bounding box center [66, 35] width 100 height 12
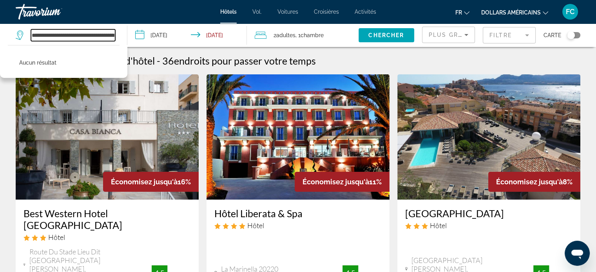
type input "**********"
click at [572, 35] on div "Toggle map" at bounding box center [571, 35] width 8 height 8
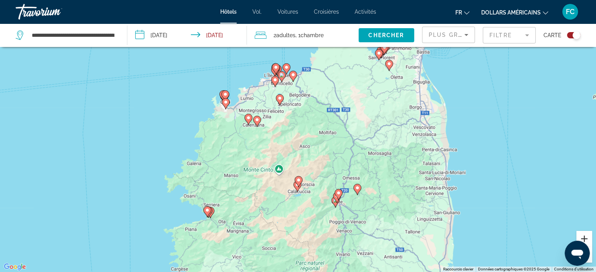
click at [583, 238] on button "Zoom avant" at bounding box center [585, 239] width 16 height 16
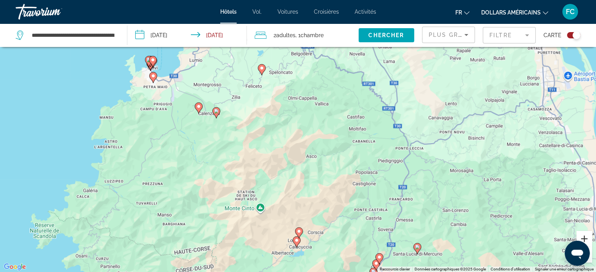
click at [583, 238] on button "Zoom avant" at bounding box center [585, 239] width 16 height 16
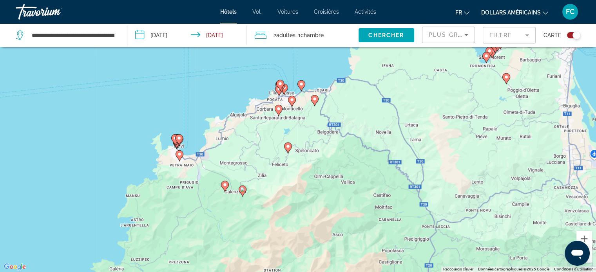
drag, startPoint x: 317, startPoint y: 132, endPoint x: 274, endPoint y: 219, distance: 97.1
click at [274, 219] on div "Pour activer le glissement avec le clavier, appuyez sur Alt+Entrée. Une fois ce…" at bounding box center [298, 136] width 596 height 272
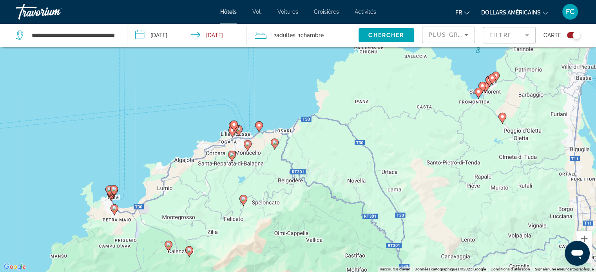
click at [278, 218] on div "Pour activer le glissement avec le clavier, appuyez sur Alt+Entrée. Une fois ce…" at bounding box center [298, 136] width 596 height 272
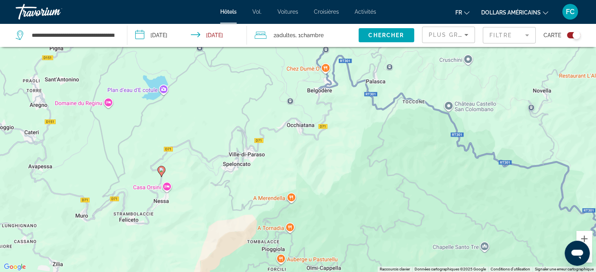
click at [278, 218] on div "Pour activer le glissement avec le clavier, appuyez sur Alt+Entrée. Une fois ce…" at bounding box center [298, 136] width 596 height 272
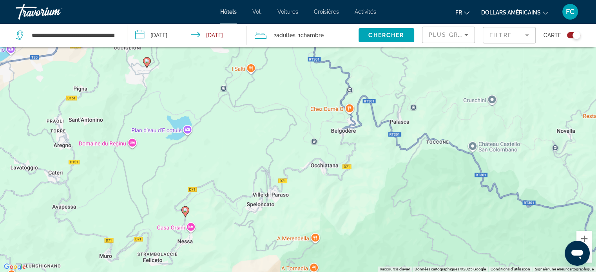
drag, startPoint x: 273, startPoint y: 170, endPoint x: 306, endPoint y: 274, distance: 109.0
click at [306, 225] on html "**********" at bounding box center [298, 89] width 596 height 272
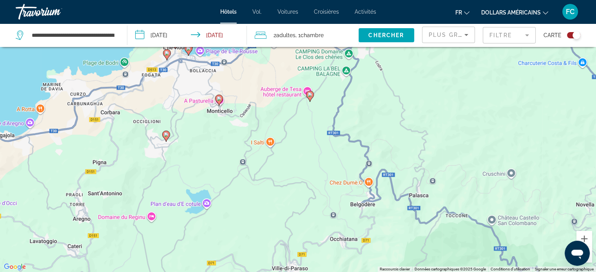
click at [179, 87] on div "Pour activer le glissement avec le clavier, appuyez sur Alt+Entrée. Une fois ce…" at bounding box center [298, 136] width 596 height 272
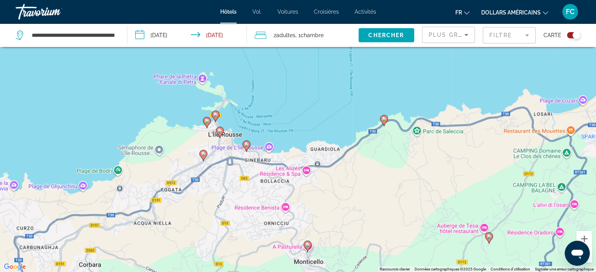
drag, startPoint x: 223, startPoint y: 85, endPoint x: 272, endPoint y: 214, distance: 138.0
click at [272, 214] on div "Pour activer le glissement avec le clavier, appuyez sur Alt+Entrée. Une fois ce…" at bounding box center [298, 136] width 596 height 272
click at [220, 130] on image "Contenu principal" at bounding box center [220, 131] width 5 height 5
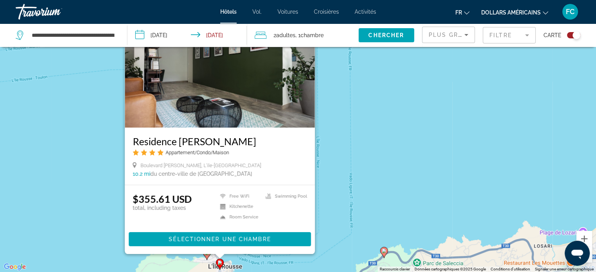
click at [384, 184] on div "Pour activer le glissement avec le clavier, appuyez sur Alt+Entrée. Une fois ce…" at bounding box center [298, 136] width 596 height 272
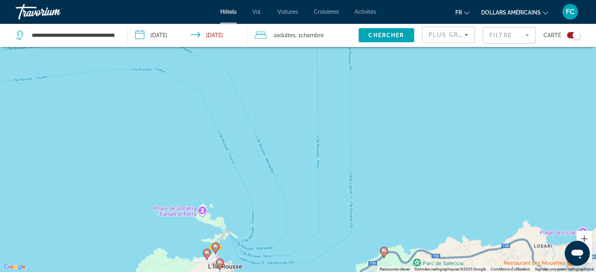
click at [215, 246] on image "Contenu principal" at bounding box center [215, 247] width 5 height 5
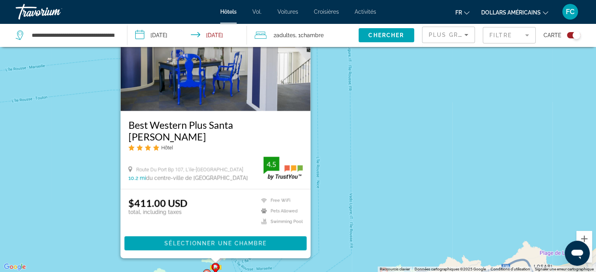
click at [450, 173] on div "Pour activer le glissement avec le clavier, appuyez sur Alt+Entrée. Une fois ce…" at bounding box center [298, 136] width 596 height 272
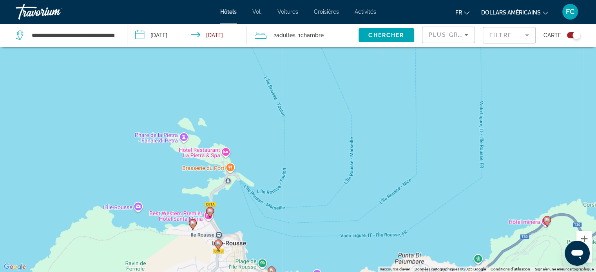
drag, startPoint x: 323, startPoint y: 198, endPoint x: 347, endPoint y: 135, distance: 66.6
click at [347, 135] on div "Pour activer le glissement avec le clavier, appuyez sur Alt+Entrée. Une fois ce…" at bounding box center [298, 136] width 596 height 272
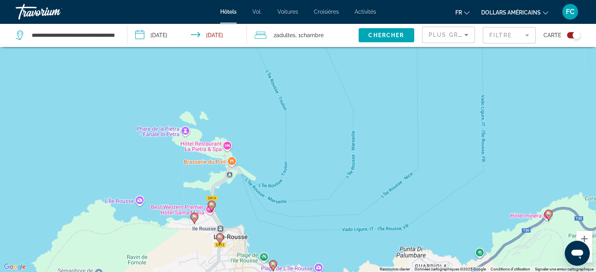
click at [194, 217] on image "Contenu principal" at bounding box center [194, 217] width 5 height 5
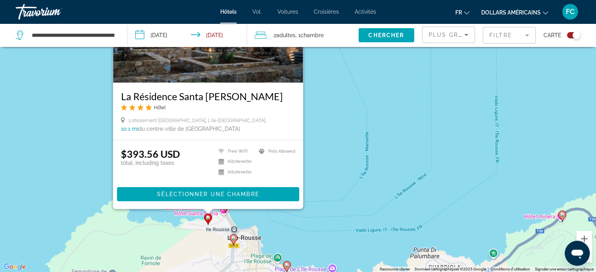
drag, startPoint x: 375, startPoint y: 198, endPoint x: 389, endPoint y: 153, distance: 47.1
click at [389, 153] on div "Pour activer le glissement avec le clavier, appuyez sur Alt+Entrée. Une fois ce…" at bounding box center [298, 136] width 596 height 272
click at [349, 178] on div "Pour activer le glissement avec le clavier, appuyez sur Alt+Entrée. Une fois ce…" at bounding box center [298, 136] width 596 height 272
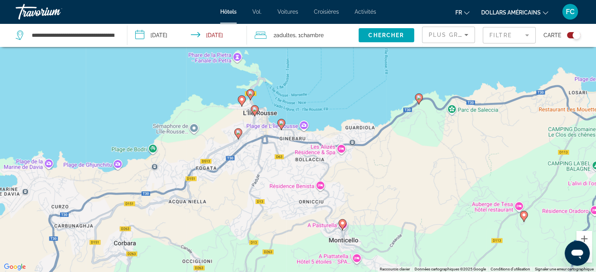
drag, startPoint x: 348, startPoint y: 178, endPoint x: 312, endPoint y: 83, distance: 101.5
click at [312, 83] on div "Pour activer le glissement avec le clavier, appuyez sur Alt+Entrée. Une fois ce…" at bounding box center [298, 136] width 596 height 272
click at [254, 109] on image "Contenu principal" at bounding box center [254, 109] width 5 height 5
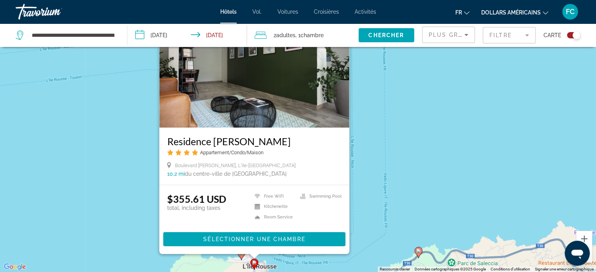
click at [250, 99] on img "Contenu principal" at bounding box center [254, 64] width 190 height 125
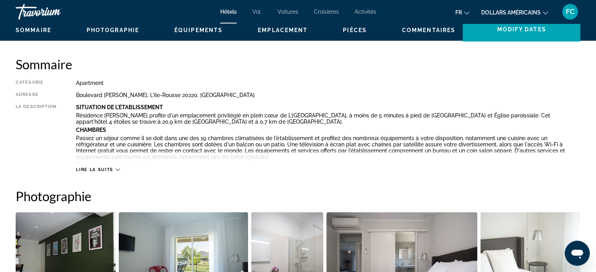
scroll to position [274, 0]
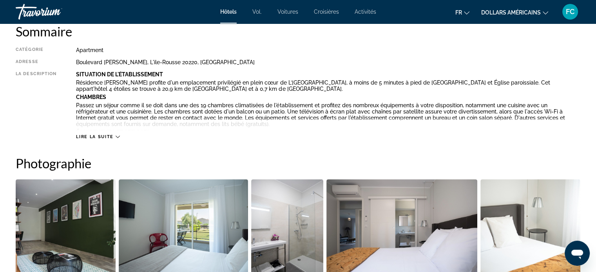
click at [118, 136] on icon "Contenu principal" at bounding box center [118, 137] width 4 height 4
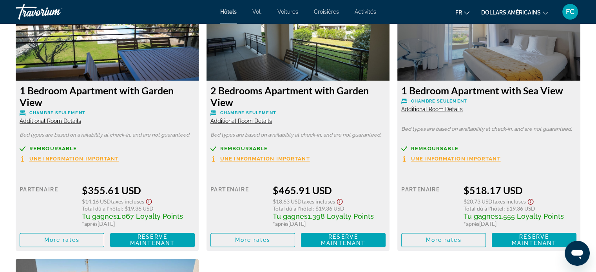
scroll to position [1196, 0]
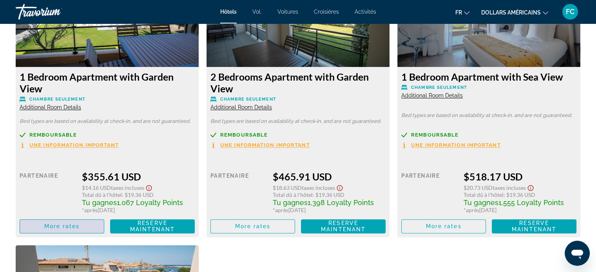
click at [79, 228] on span "More rates" at bounding box center [62, 226] width 36 height 6
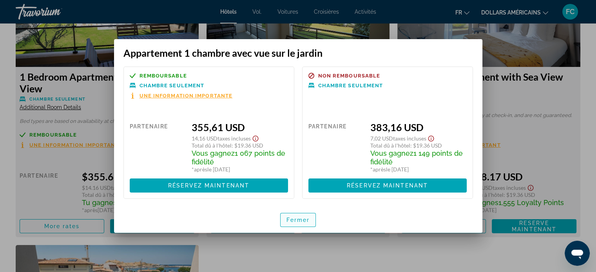
click at [298, 221] on font "Fermer" at bounding box center [299, 220] width 24 height 6
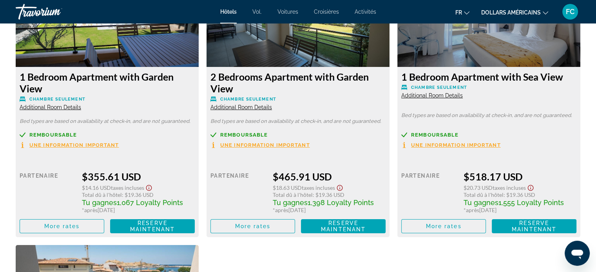
scroll to position [1196, 0]
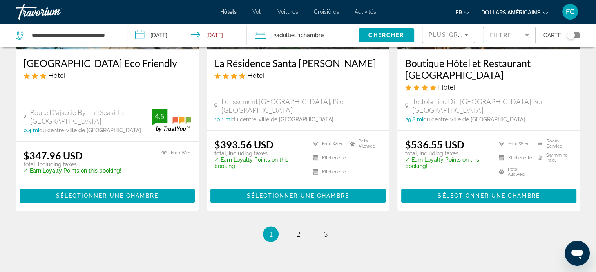
scroll to position [1057, 0]
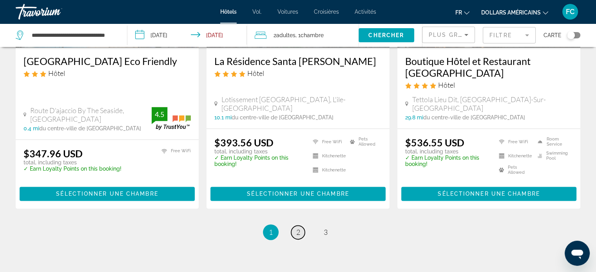
click at [297, 228] on span "2" at bounding box center [298, 232] width 4 height 9
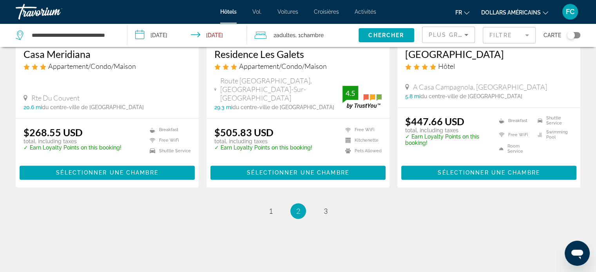
scroll to position [1041, 0]
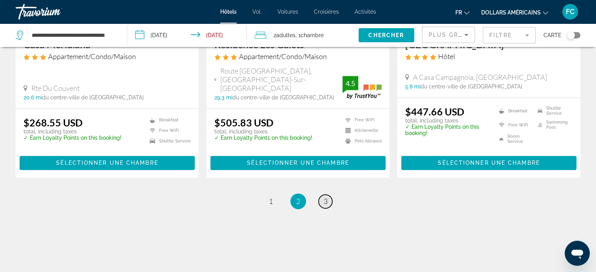
click at [325, 197] on span "3" at bounding box center [326, 201] width 4 height 9
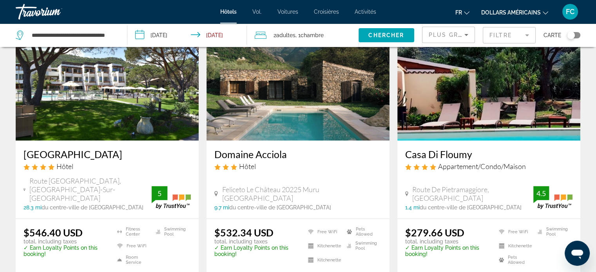
scroll to position [950, 0]
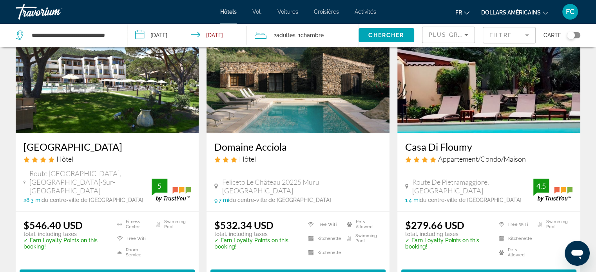
click at [484, 104] on img "Contenu principal" at bounding box center [489, 70] width 183 height 125
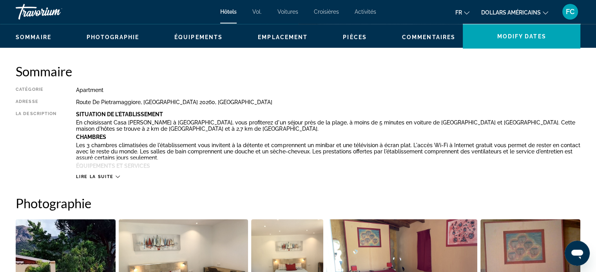
scroll to position [235, 0]
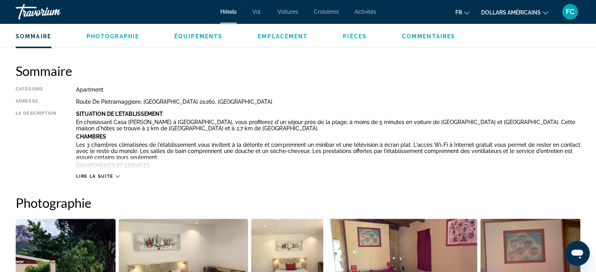
click at [118, 175] on icon "Contenu principal" at bounding box center [118, 176] width 4 height 4
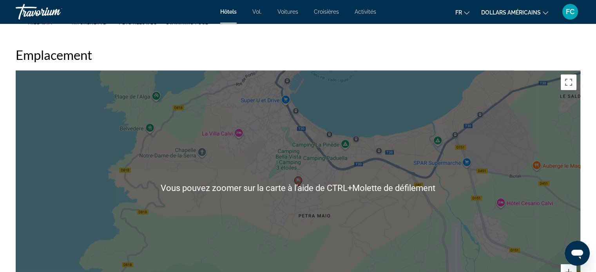
scroll to position [745, 0]
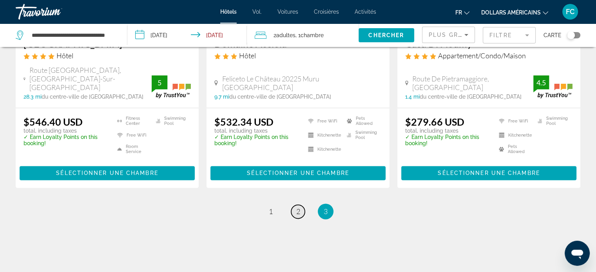
click at [298, 207] on span "2" at bounding box center [298, 211] width 4 height 9
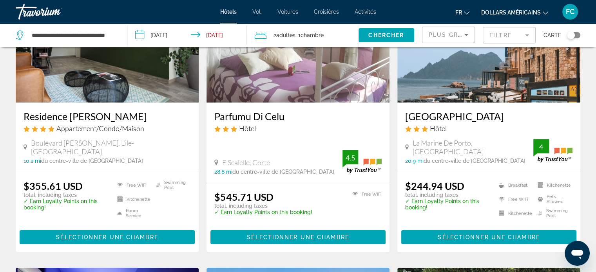
scroll to position [98, 0]
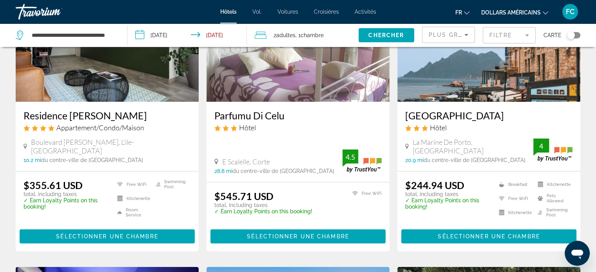
click at [527, 35] on mat-form-field "Filtre" at bounding box center [509, 35] width 53 height 16
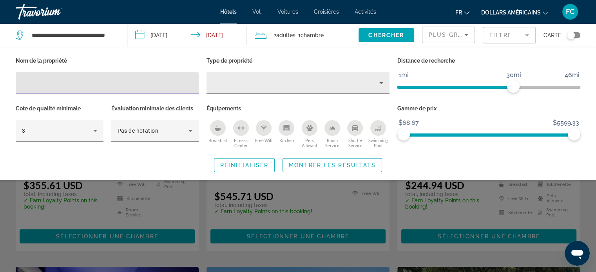
click at [384, 82] on icon "Property type" at bounding box center [381, 82] width 9 height 9
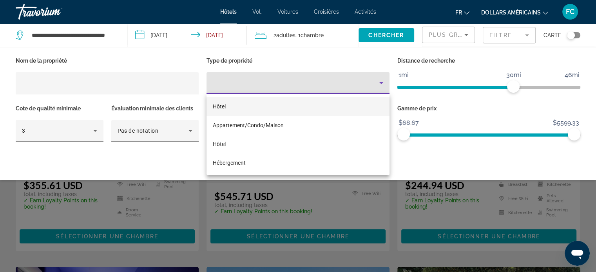
click at [223, 108] on font "Hôtel" at bounding box center [219, 107] width 13 height 6
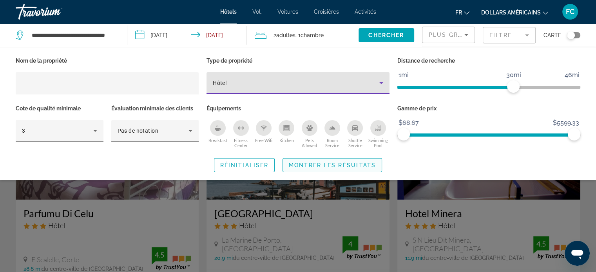
click at [315, 164] on span "Montrer les résultats" at bounding box center [332, 165] width 87 height 6
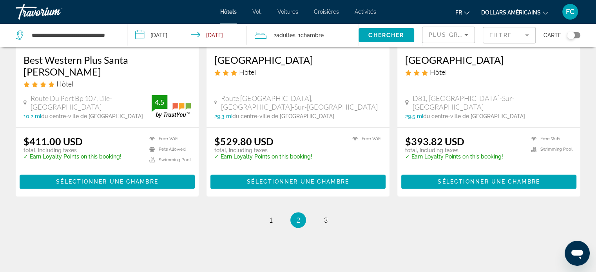
scroll to position [1042, 0]
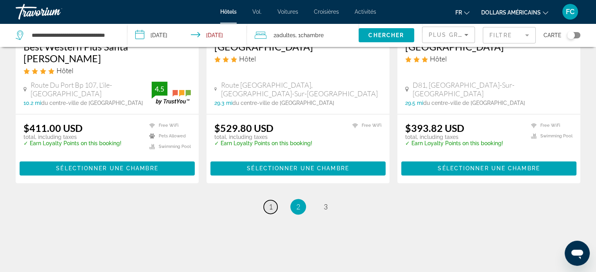
click at [270, 203] on span "1" at bounding box center [271, 207] width 4 height 9
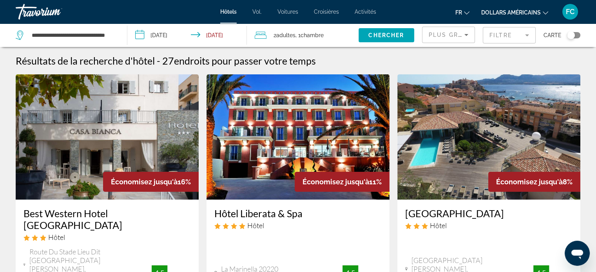
click at [576, 34] on div "Toggle map" at bounding box center [573, 35] width 13 height 6
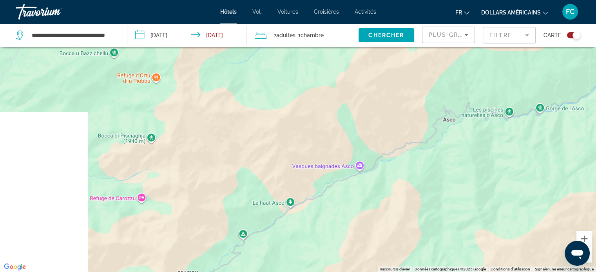
drag, startPoint x: 265, startPoint y: 125, endPoint x: 543, endPoint y: 261, distance: 308.6
click at [543, 261] on div "Pour activer le glissement avec le clavier, appuyez sur Alt+Entrée. Une fois ce…" at bounding box center [298, 136] width 596 height 272
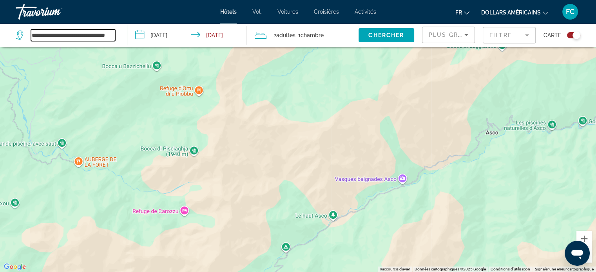
drag, startPoint x: 148, startPoint y: 89, endPoint x: 249, endPoint y: 137, distance: 111.9
click at [252, 138] on div "**********" at bounding box center [298, 160] width 596 height 320
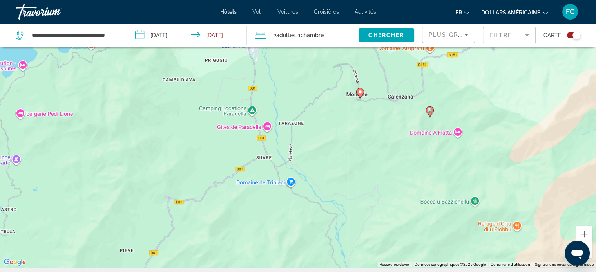
scroll to position [94, 0]
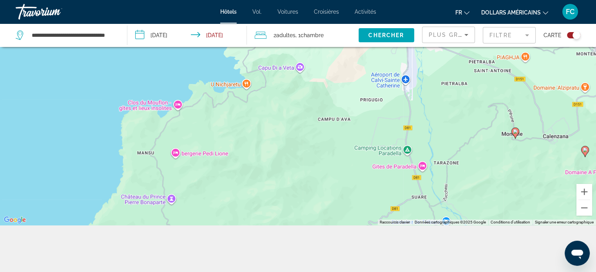
drag, startPoint x: 113, startPoint y: 114, endPoint x: 588, endPoint y: 291, distance: 506.9
click at [588, 178] on html "**********" at bounding box center [298, 42] width 596 height 272
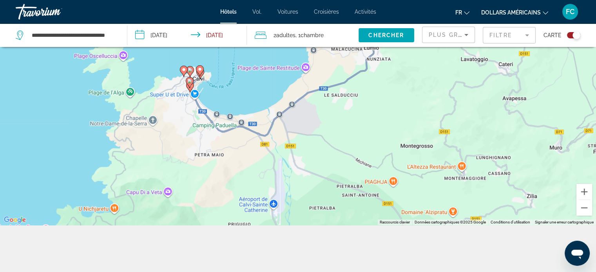
drag, startPoint x: 254, startPoint y: 122, endPoint x: 116, endPoint y: 249, distance: 187.0
click at [116, 249] on div "**********" at bounding box center [298, 113] width 596 height 320
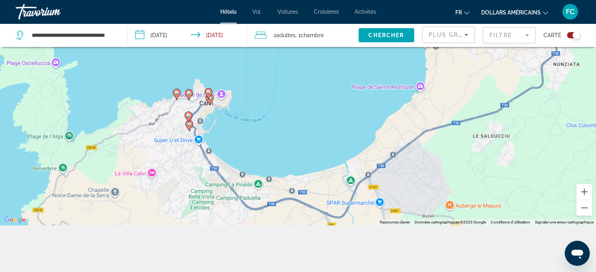
drag, startPoint x: 237, startPoint y: 118, endPoint x: 238, endPoint y: 174, distance: 55.7
click at [238, 174] on div "Pour activer le glissement avec le clavier, appuyez sur Alt+Entrée. Une fois ce…" at bounding box center [298, 89] width 596 height 272
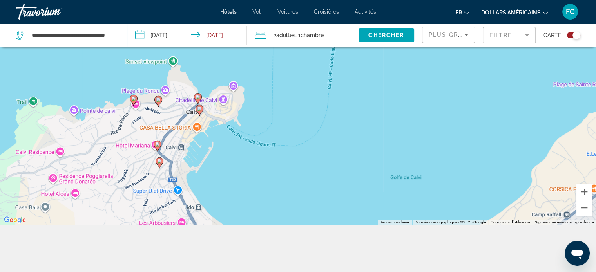
drag, startPoint x: 221, startPoint y: 103, endPoint x: 246, endPoint y: 171, distance: 72.7
click at [246, 171] on div "Pour activer le glissement avec le clavier, appuyez sur Alt+Entrée. Une fois ce…" at bounding box center [298, 89] width 596 height 272
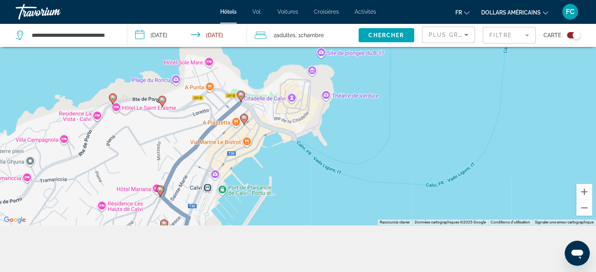
drag, startPoint x: 214, startPoint y: 154, endPoint x: 296, endPoint y: 203, distance: 96.2
click at [296, 203] on div "Pour activer le glissement avec le clavier, appuyez sur Alt+Entrée. Une fois ce…" at bounding box center [298, 89] width 596 height 272
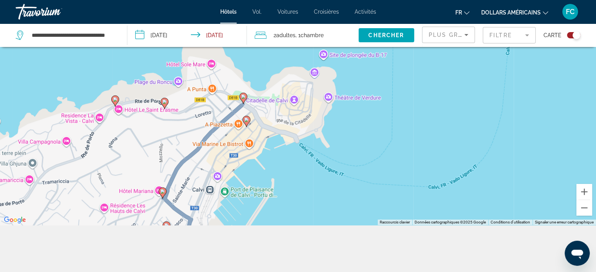
click at [163, 191] on image "Contenu principal" at bounding box center [162, 191] width 5 height 5
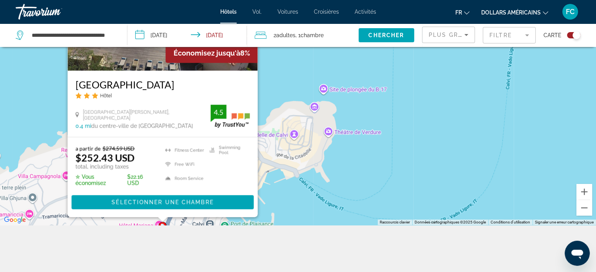
click at [369, 179] on div "Pour activer le glissement avec le clavier, appuyez sur Alt+Entrée. Une fois ce…" at bounding box center [298, 89] width 596 height 272
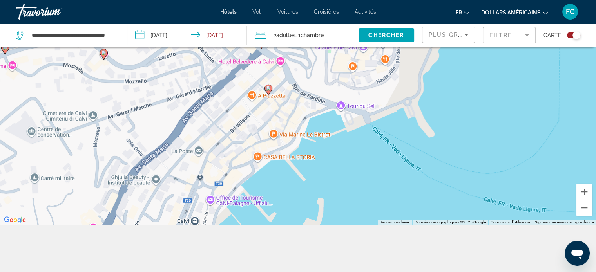
drag, startPoint x: 225, startPoint y: 179, endPoint x: 251, endPoint y: 123, distance: 61.1
click at [251, 123] on div "Pour activer le glissement avec le clavier, appuyez sur Alt+Entrée. Une fois ce…" at bounding box center [298, 89] width 596 height 272
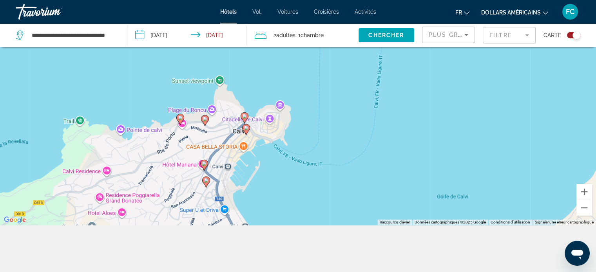
click at [247, 128] on image "Contenu principal" at bounding box center [246, 128] width 5 height 5
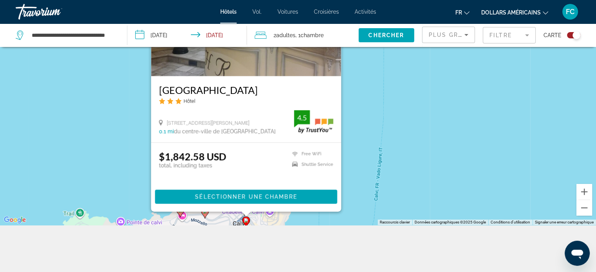
click at [458, 145] on div "Pour activer le glissement avec le clavier, appuyez sur Alt+Entrée. Une fois ce…" at bounding box center [298, 89] width 596 height 272
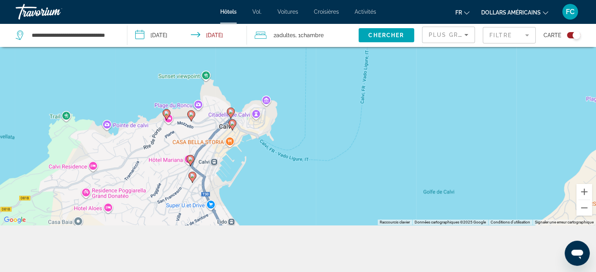
drag, startPoint x: 312, startPoint y: 165, endPoint x: 298, endPoint y: 65, distance: 100.9
click at [298, 65] on div "Pour activer le glissement avec le clavier, appuyez sur Alt+Entrée. Une fois ce…" at bounding box center [298, 89] width 596 height 272
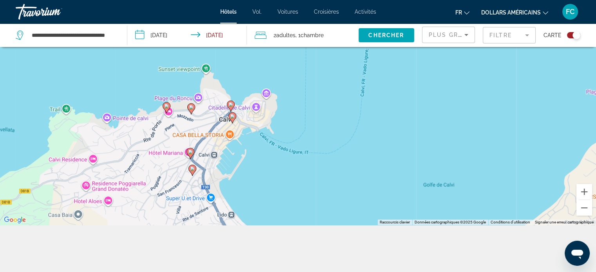
click at [193, 169] on image "Contenu principal" at bounding box center [192, 169] width 5 height 5
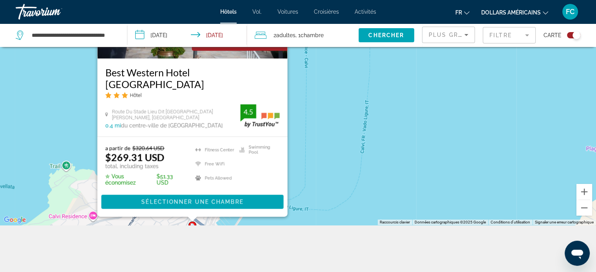
click at [324, 165] on div "Pour activer le glissement avec le clavier, appuyez sur Alt+Entrée. Une fois ce…" at bounding box center [298, 89] width 596 height 272
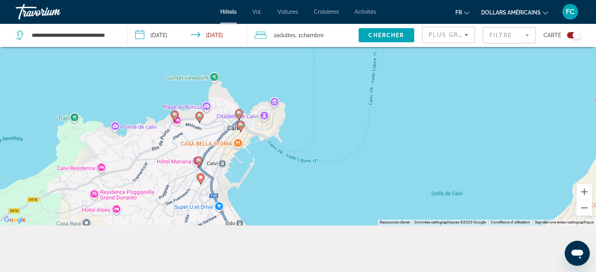
drag, startPoint x: 202, startPoint y: 204, endPoint x: 211, endPoint y: 153, distance: 51.3
click at [211, 153] on div "Pour activer le glissement avec le clavier, appuyez sur Alt+Entrée. Une fois ce…" at bounding box center [298, 89] width 596 height 272
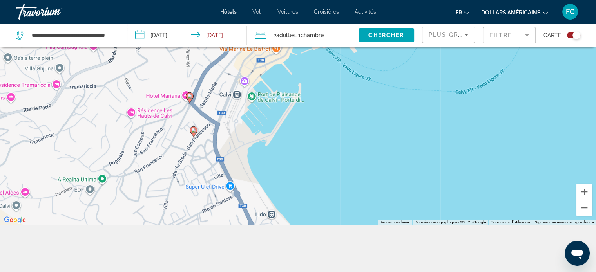
drag, startPoint x: 204, startPoint y: 185, endPoint x: 206, endPoint y: 117, distance: 68.3
click at [206, 117] on div "Pour activer le glissement avec le clavier, appuyez sur Alt+Entrée. Une fois ce…" at bounding box center [298, 89] width 596 height 272
click at [194, 130] on image "Contenu principal" at bounding box center [193, 130] width 5 height 5
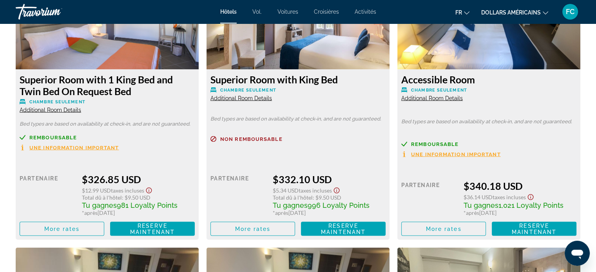
scroll to position [1451, 0]
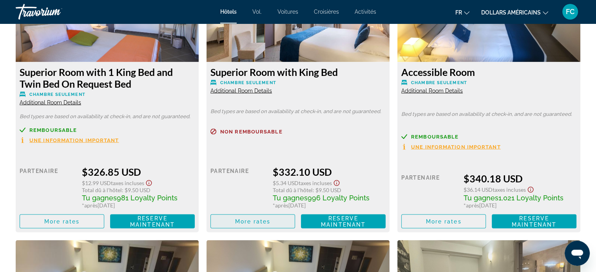
click at [256, 222] on span "More rates" at bounding box center [253, 221] width 36 height 6
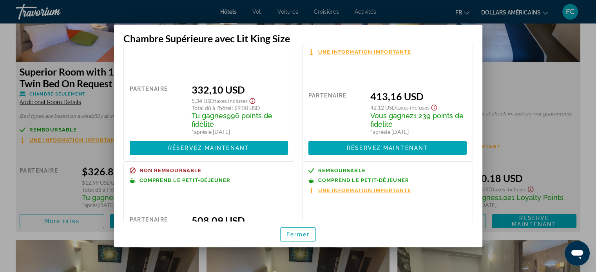
scroll to position [0, 0]
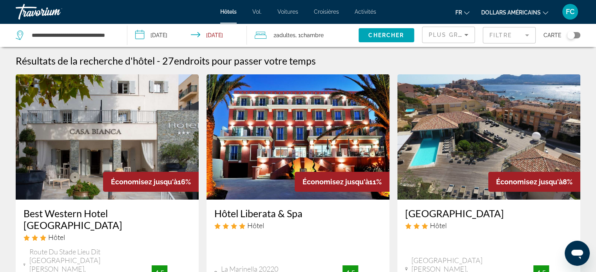
click at [449, 149] on img "Contenu principal" at bounding box center [489, 136] width 183 height 125
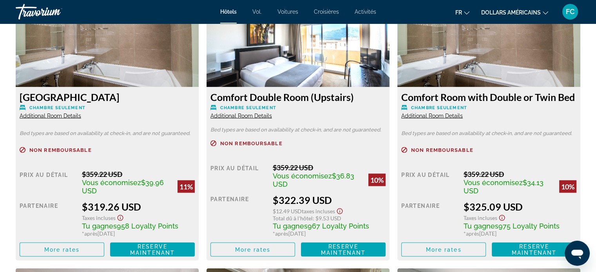
scroll to position [1421, 0]
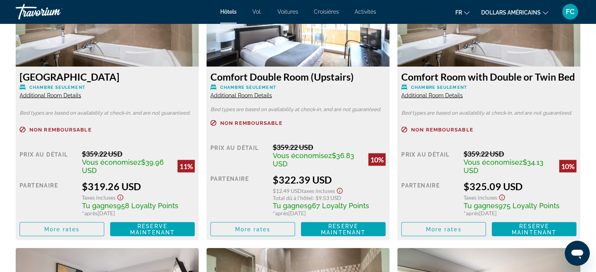
click at [55, 95] on span "Additional Room Details" at bounding box center [51, 95] width 62 height 6
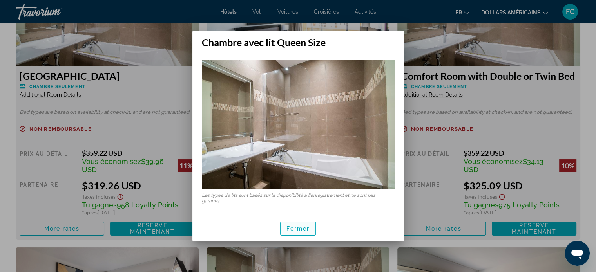
click at [292, 229] on font "Fermer" at bounding box center [299, 229] width 24 height 6
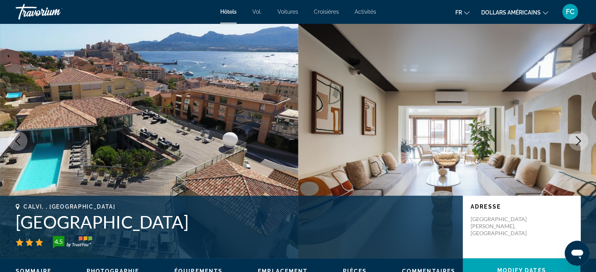
scroll to position [1421, 0]
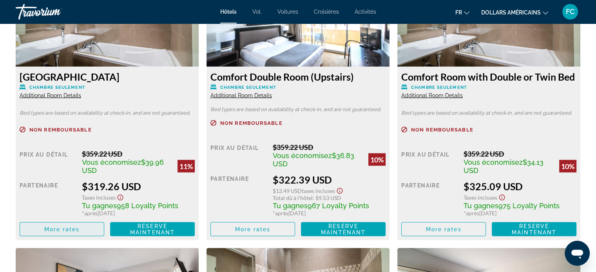
click at [66, 227] on span "More rates" at bounding box center [62, 229] width 36 height 6
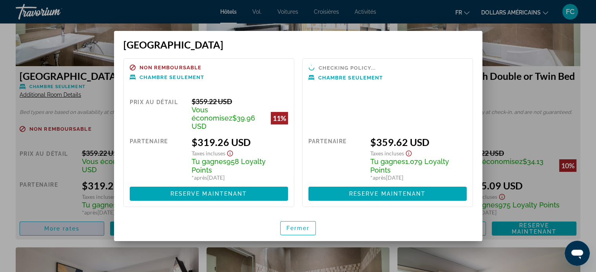
scroll to position [0, 0]
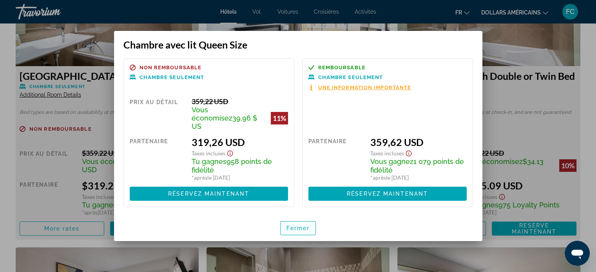
click at [299, 225] on font "Fermer" at bounding box center [299, 228] width 24 height 6
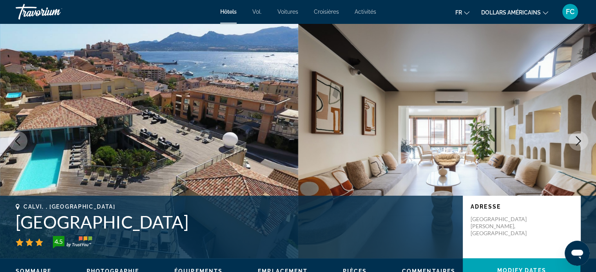
scroll to position [1421, 0]
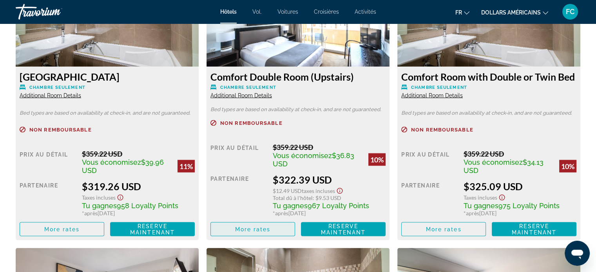
click at [247, 230] on span "More rates" at bounding box center [253, 229] width 36 height 6
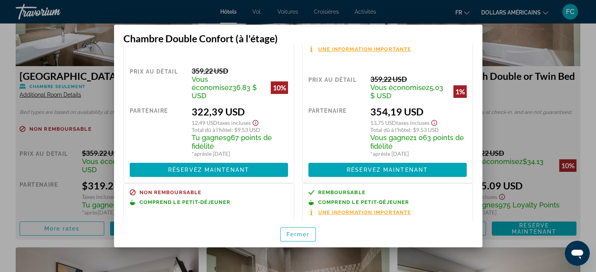
scroll to position [30, 0]
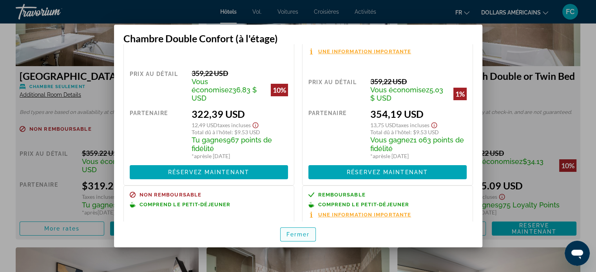
click at [303, 232] on font "Fermer" at bounding box center [299, 235] width 24 height 6
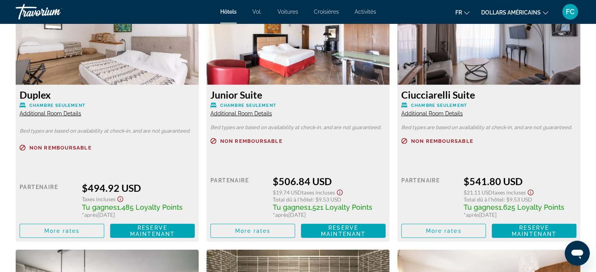
scroll to position [2225, 0]
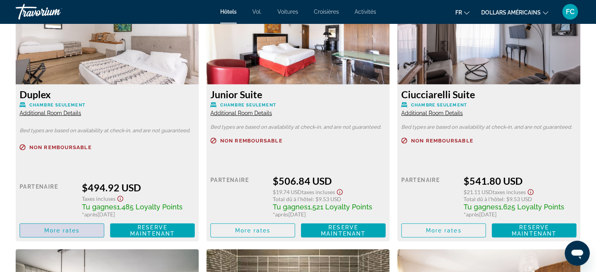
click at [72, 230] on span "More rates" at bounding box center [62, 231] width 36 height 6
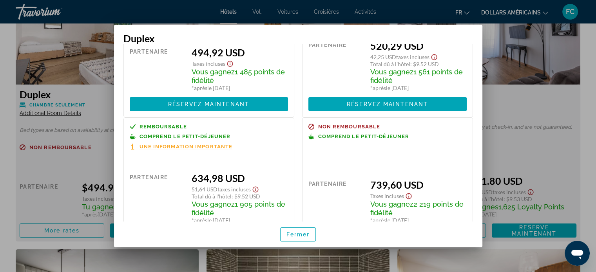
scroll to position [78, 0]
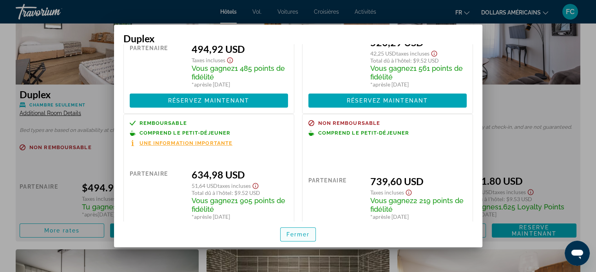
click at [292, 234] on font "Fermer" at bounding box center [299, 235] width 24 height 6
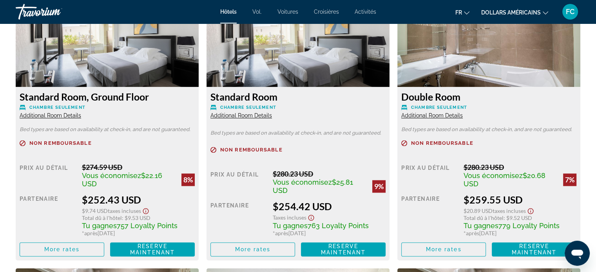
scroll to position [1127, 0]
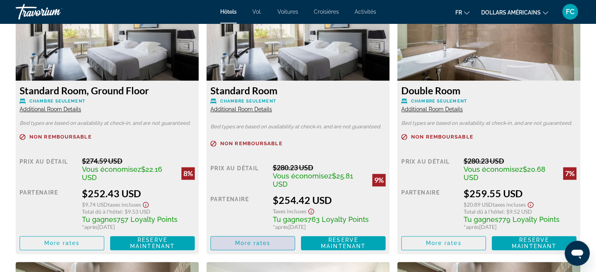
click at [270, 245] on span "More rates" at bounding box center [253, 243] width 36 height 6
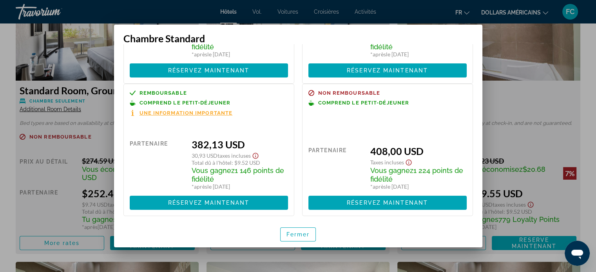
scroll to position [128, 0]
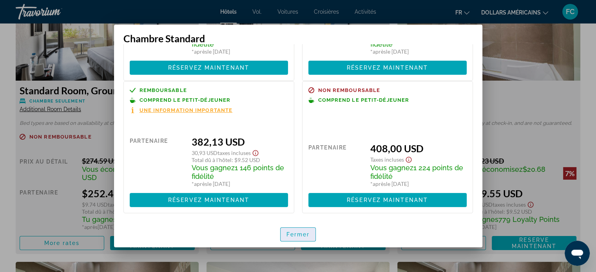
click at [301, 234] on font "Fermer" at bounding box center [299, 235] width 24 height 6
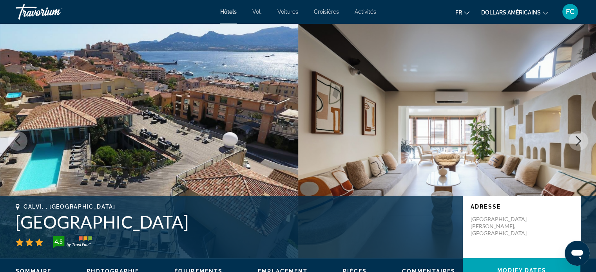
scroll to position [1127, 0]
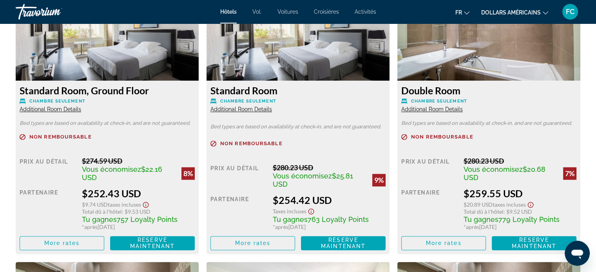
click at [246, 108] on span "Additional Room Details" at bounding box center [242, 109] width 62 height 6
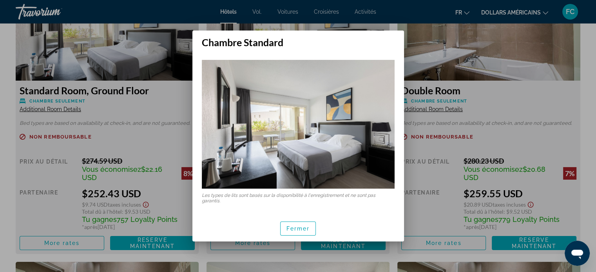
scroll to position [0, 0]
click at [303, 230] on font "Fermer" at bounding box center [299, 229] width 24 height 6
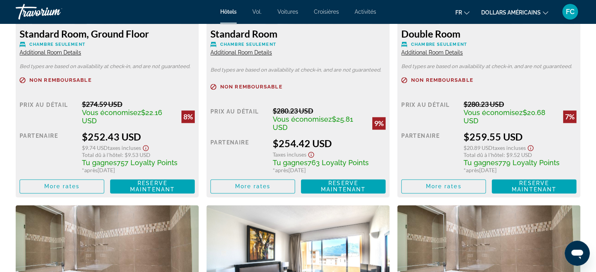
scroll to position [1176, 0]
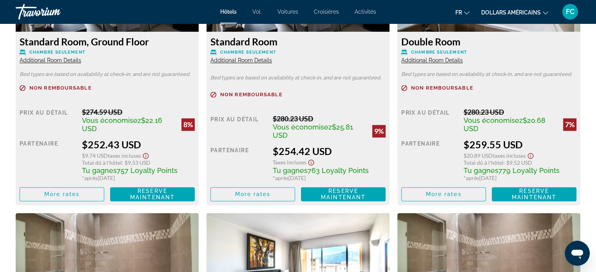
click at [256, 59] on span "Additional Room Details" at bounding box center [242, 60] width 62 height 6
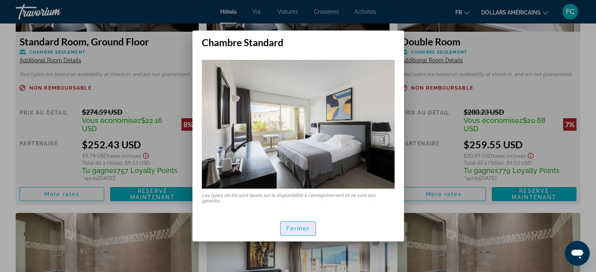
click at [307, 227] on font "Fermer" at bounding box center [299, 229] width 24 height 6
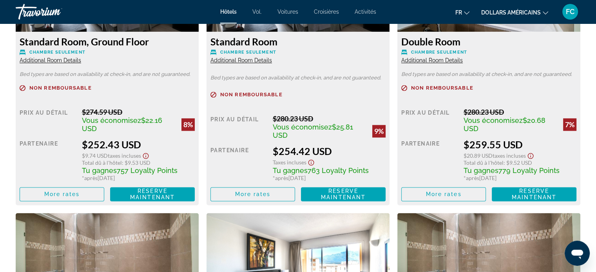
click at [62, 59] on span "Additional Room Details" at bounding box center [51, 60] width 62 height 6
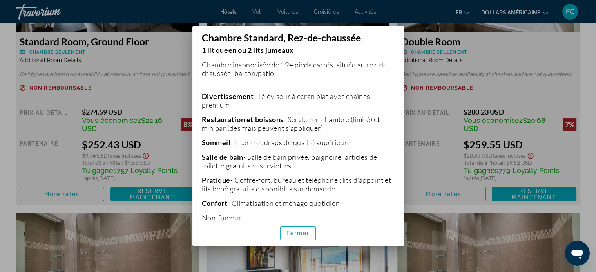
scroll to position [168, 0]
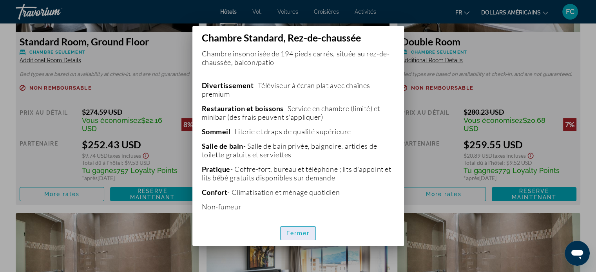
click at [299, 234] on font "Fermer" at bounding box center [299, 234] width 24 height 6
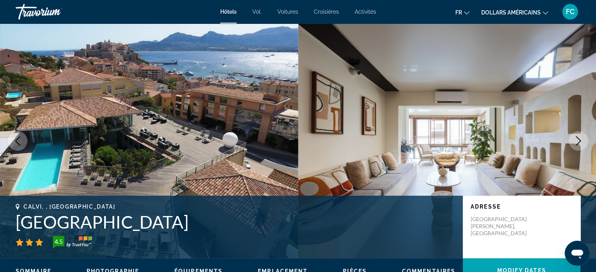
scroll to position [1176, 0]
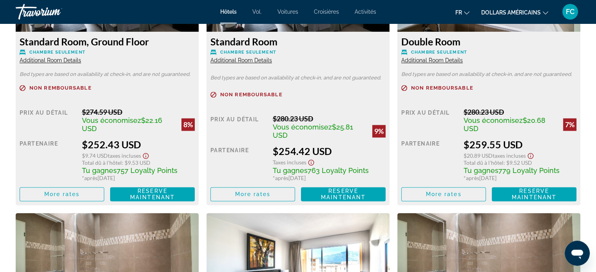
click at [244, 60] on span "Additional Room Details" at bounding box center [242, 60] width 62 height 6
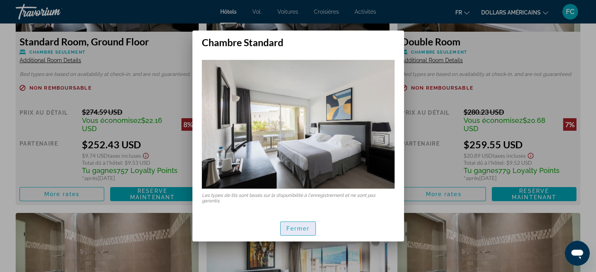
click at [298, 227] on font "Fermer" at bounding box center [299, 229] width 24 height 6
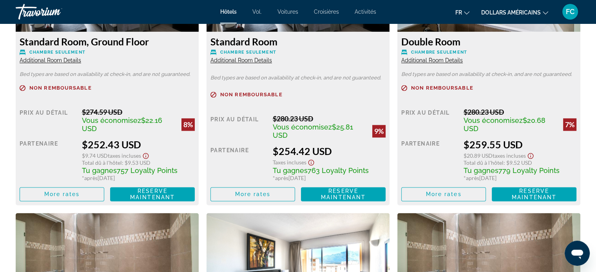
click at [446, 61] on span "Additional Room Details" at bounding box center [432, 60] width 62 height 6
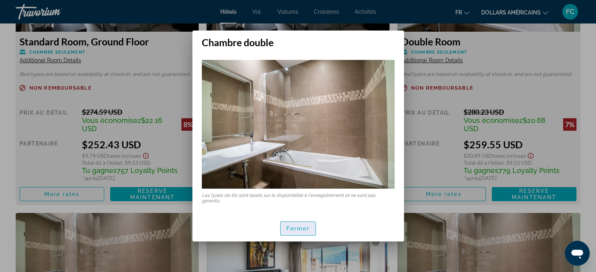
click at [303, 226] on font "Fermer" at bounding box center [299, 229] width 24 height 6
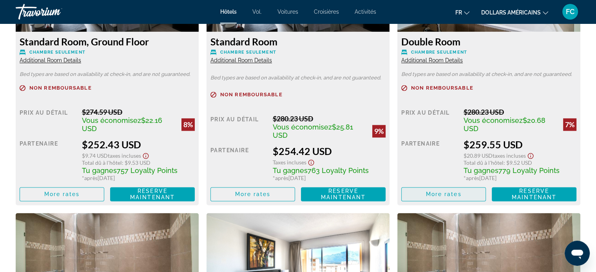
click at [431, 195] on span "More rates" at bounding box center [444, 194] width 36 height 6
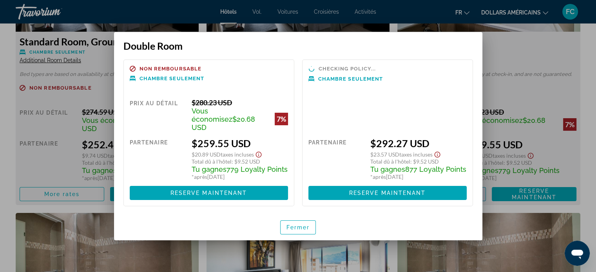
scroll to position [0, 0]
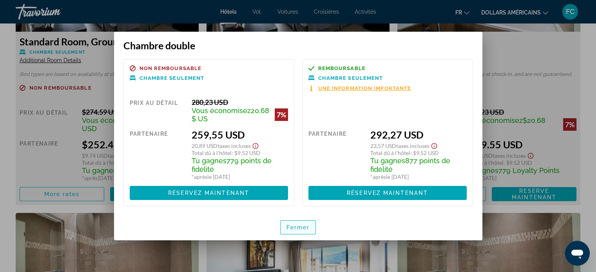
click at [298, 227] on font "Fermer" at bounding box center [299, 228] width 24 height 6
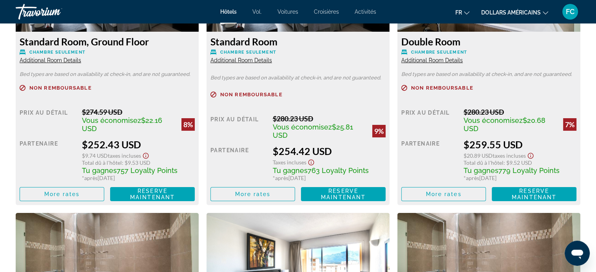
scroll to position [1176, 0]
click at [268, 197] on span "More rates" at bounding box center [253, 194] width 36 height 6
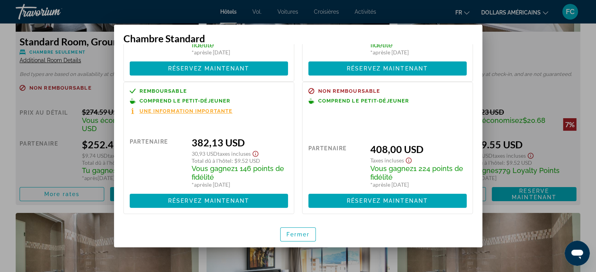
scroll to position [128, 0]
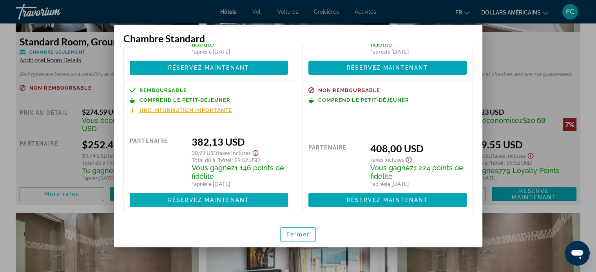
click at [211, 200] on font "Réservez maintenant" at bounding box center [208, 200] width 81 height 6
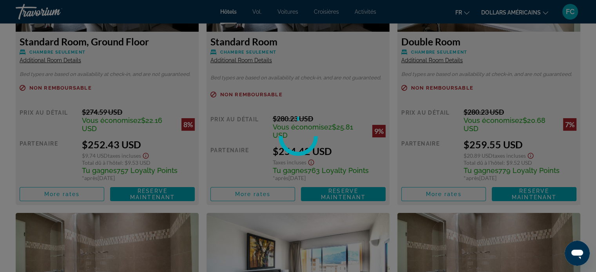
scroll to position [1176, 0]
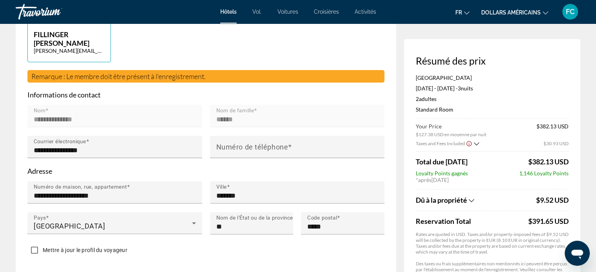
scroll to position [216, 0]
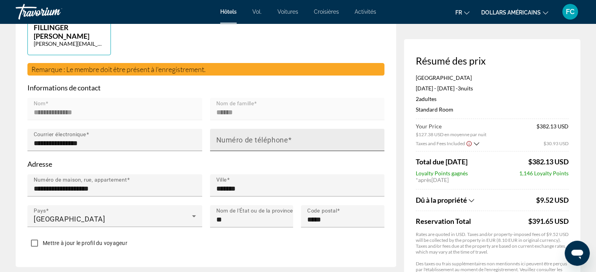
click at [224, 139] on mat-label "Numéro de téléphone" at bounding box center [252, 140] width 72 height 8
click at [224, 139] on input "Numéro de téléphone" at bounding box center [299, 143] width 167 height 9
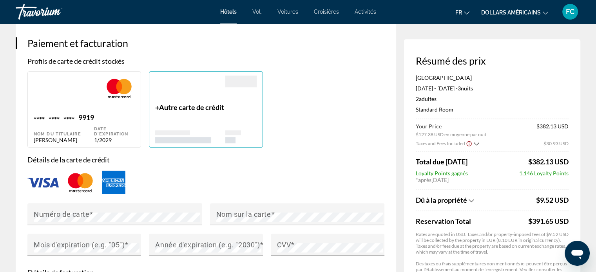
scroll to position [549, 0]
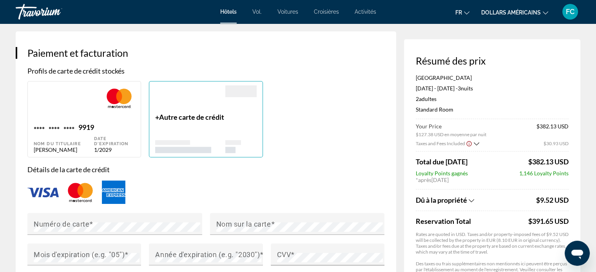
type input "**********"
click at [93, 125] on div "9919" at bounding box center [86, 128] width 16 height 11
type input "******"
type input "**********"
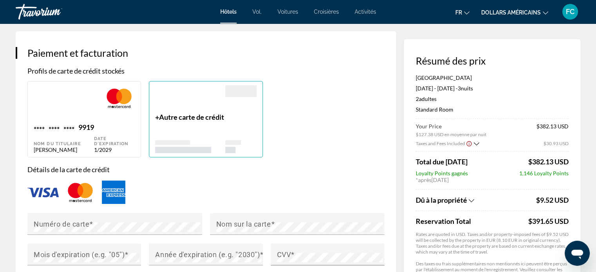
type input "**********"
type input "*******"
type input "*****"
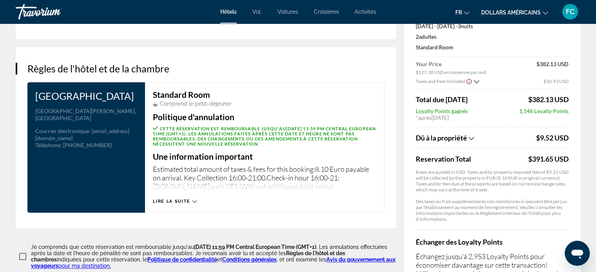
scroll to position [950, 0]
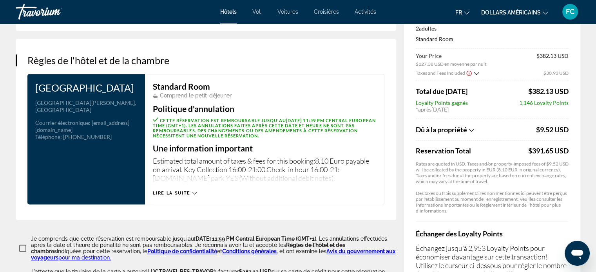
click at [194, 192] on icon "Contenu principal" at bounding box center [194, 193] width 4 height 4
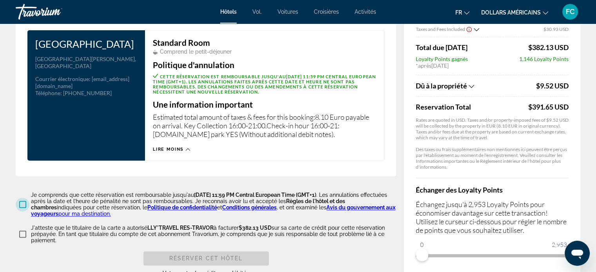
scroll to position [1013, 0]
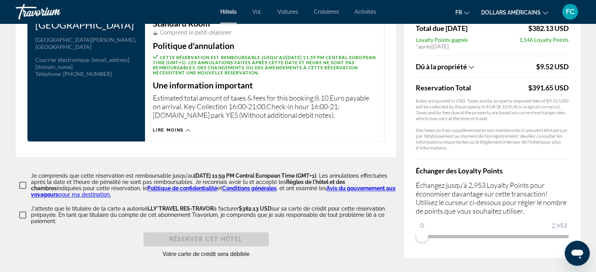
click at [342, 241] on div "Réserver cet hôtel Votre carte de crédit sera débitée" at bounding box center [206, 245] width 381 height 26
drag, startPoint x: 421, startPoint y: 235, endPoint x: 494, endPoint y: 230, distance: 72.3
click at [494, 230] on span "ngx-slider" at bounding box center [493, 236] width 13 height 13
drag, startPoint x: 494, startPoint y: 233, endPoint x: 535, endPoint y: 233, distance: 41.2
click at [535, 233] on span "ngx-slider" at bounding box center [535, 236] width 13 height 13
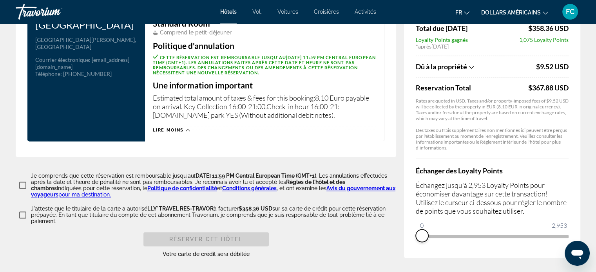
drag, startPoint x: 535, startPoint y: 233, endPoint x: 418, endPoint y: 235, distance: 117.2
click at [418, 235] on span "ngx-slider" at bounding box center [422, 236] width 13 height 13
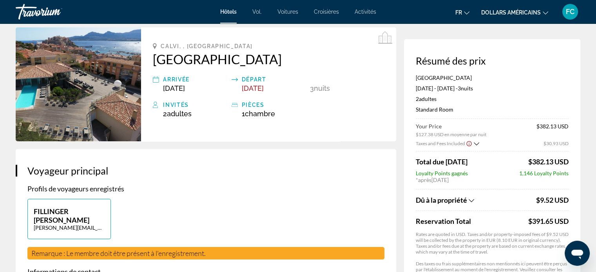
scroll to position [0, 0]
